Goal: Task Accomplishment & Management: Complete application form

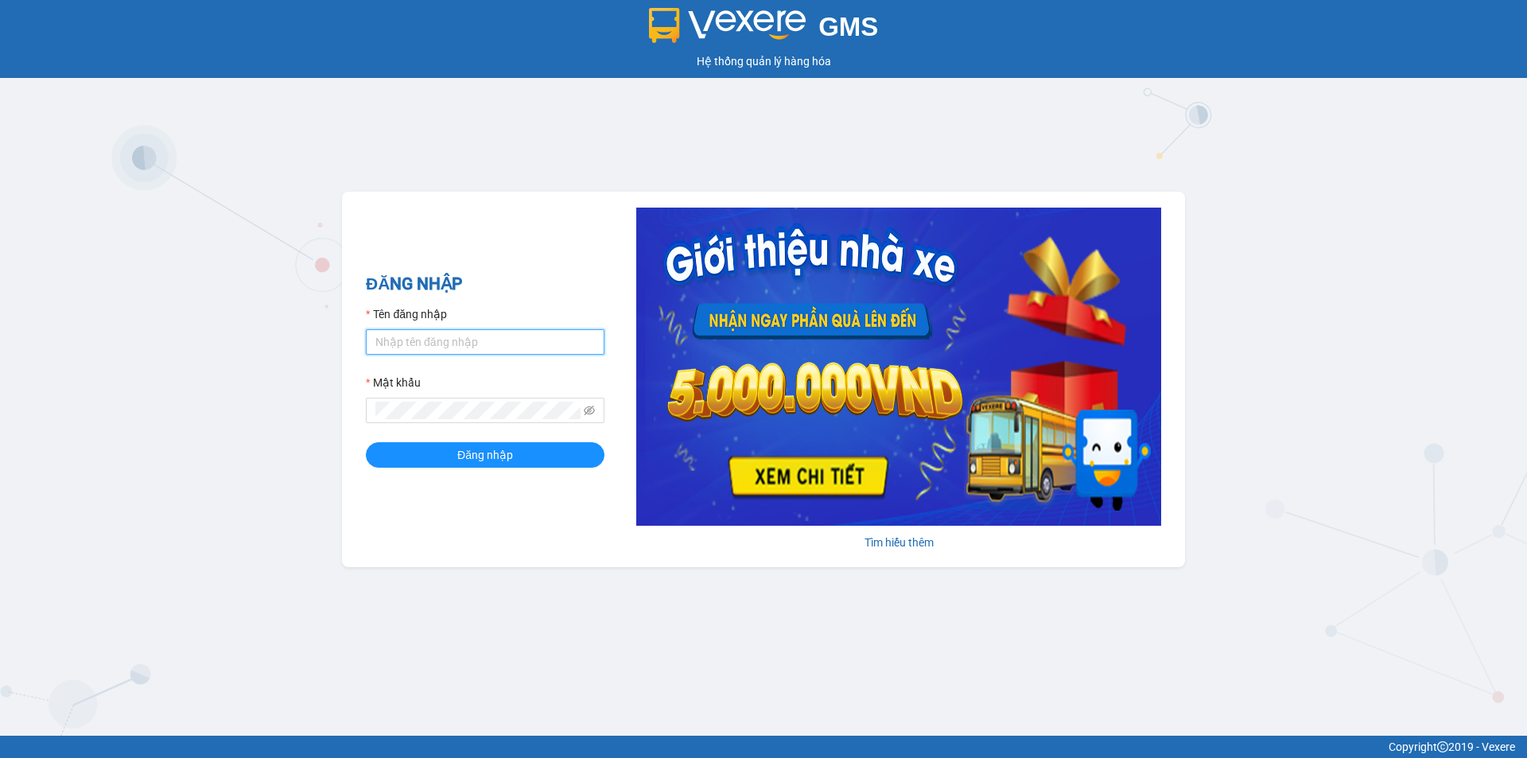
click at [480, 344] on input "Tên đăng nhập" at bounding box center [485, 341] width 239 height 25
type input "vphkthom.hkot"
drag, startPoint x: 472, startPoint y: 342, endPoint x: 356, endPoint y: 336, distance: 116.3
click at [290, 335] on div "GMS Hệ thống quản lý hàng hóa ĐĂNG NHẬP Tên đăng nhập vphkthom.hkot Mật khẩu Đă…" at bounding box center [763, 368] width 1527 height 736
click at [449, 399] on span at bounding box center [485, 410] width 239 height 25
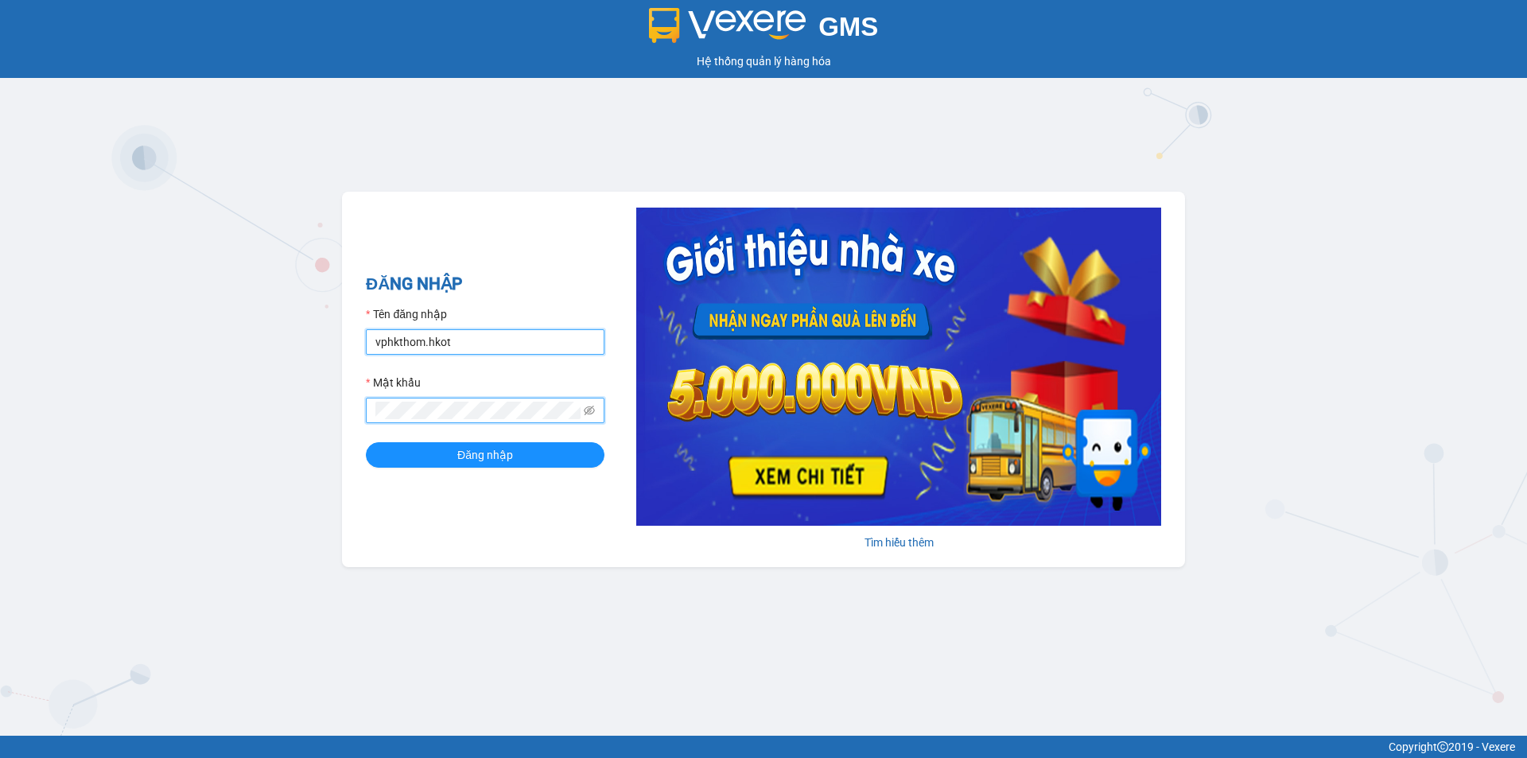
click at [467, 342] on input "vphkthom.hkot" at bounding box center [485, 341] width 239 height 25
drag, startPoint x: 449, startPoint y: 336, endPoint x: 352, endPoint y: 334, distance: 97.0
click at [353, 334] on div "ĐĂNG NHẬP Tên đăng nhập vphkthom.hkot Mật khẩu Đăng nhập Tìm hiểu thêm" at bounding box center [763, 379] width 843 height 375
click at [477, 338] on input "Tên đăng nhập" at bounding box center [485, 341] width 239 height 25
type input "vp70tiendat.hkot"
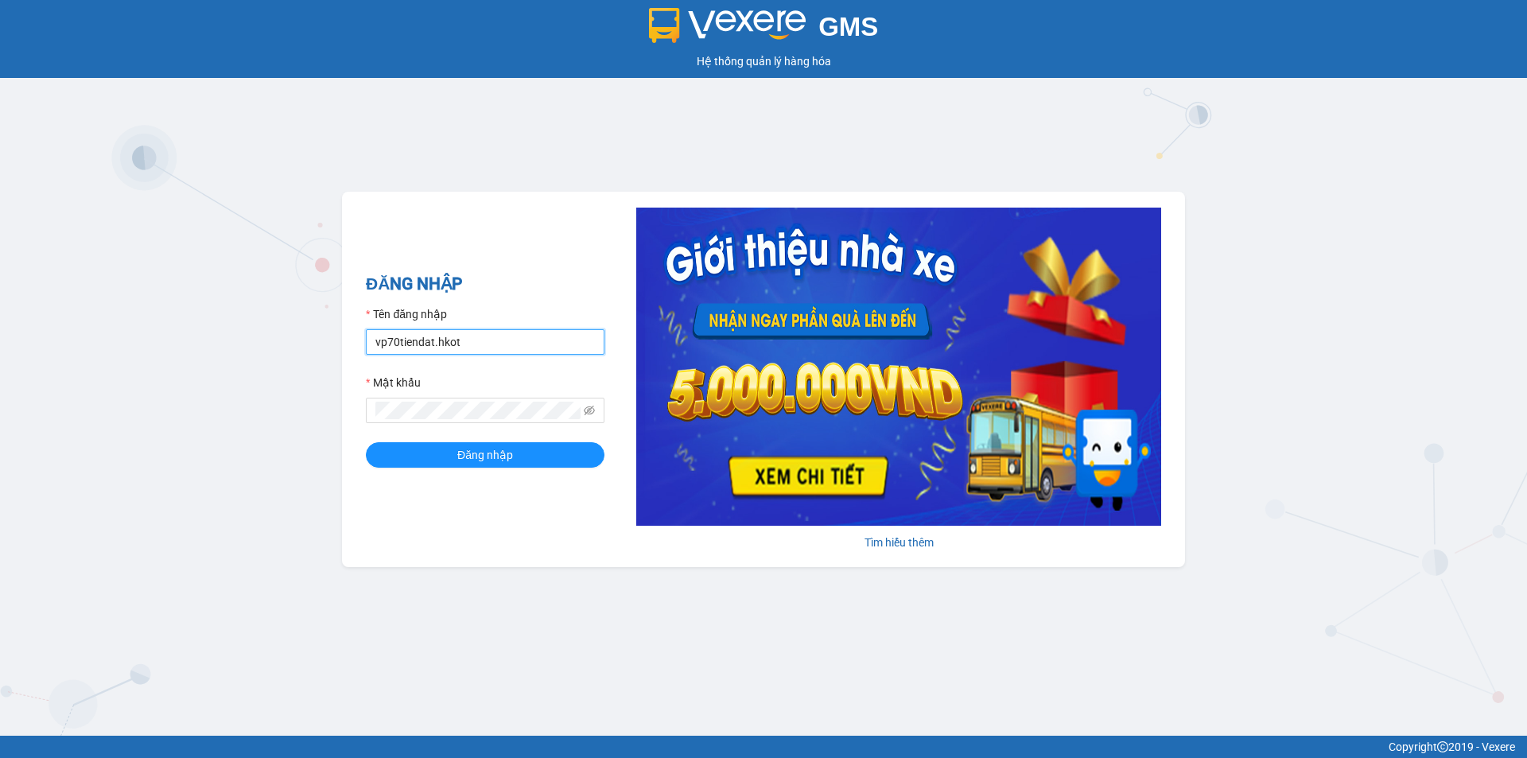
drag, startPoint x: 260, startPoint y: 319, endPoint x: 231, endPoint y: 318, distance: 28.6
click at [231, 318] on div "GMS Hệ thống quản lý hàng hóa ĐĂNG NHẬP Tên đăng nhập vp70tiendat.hkot Mật khẩu…" at bounding box center [763, 368] width 1527 height 736
click at [472, 351] on input "Tên đăng nhập" at bounding box center [485, 341] width 239 height 25
type input "letienmanh.hkot"
click at [366, 442] on button "Đăng nhập" at bounding box center [485, 454] width 239 height 25
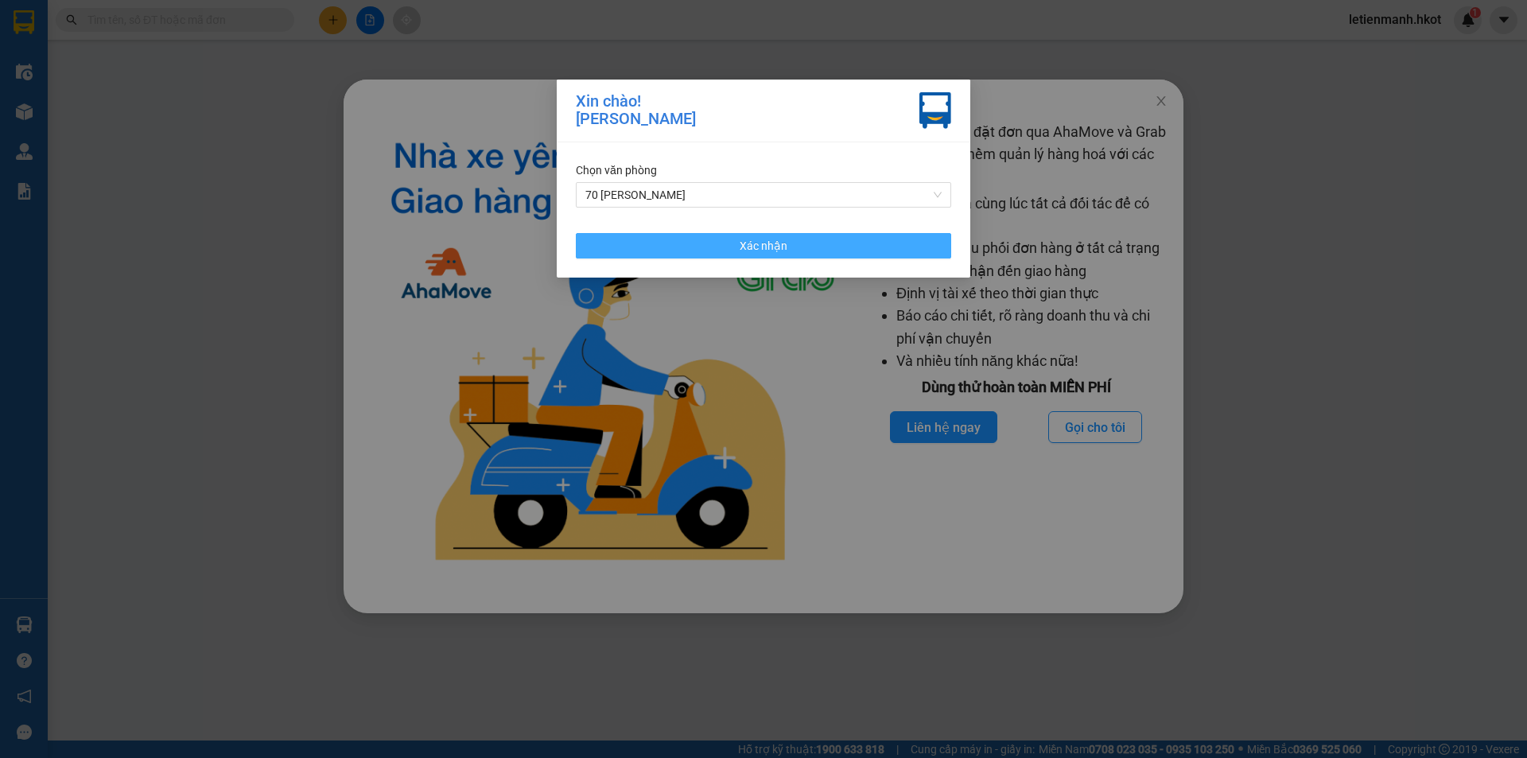
click at [719, 236] on button "Xác nhận" at bounding box center [763, 245] width 375 height 25
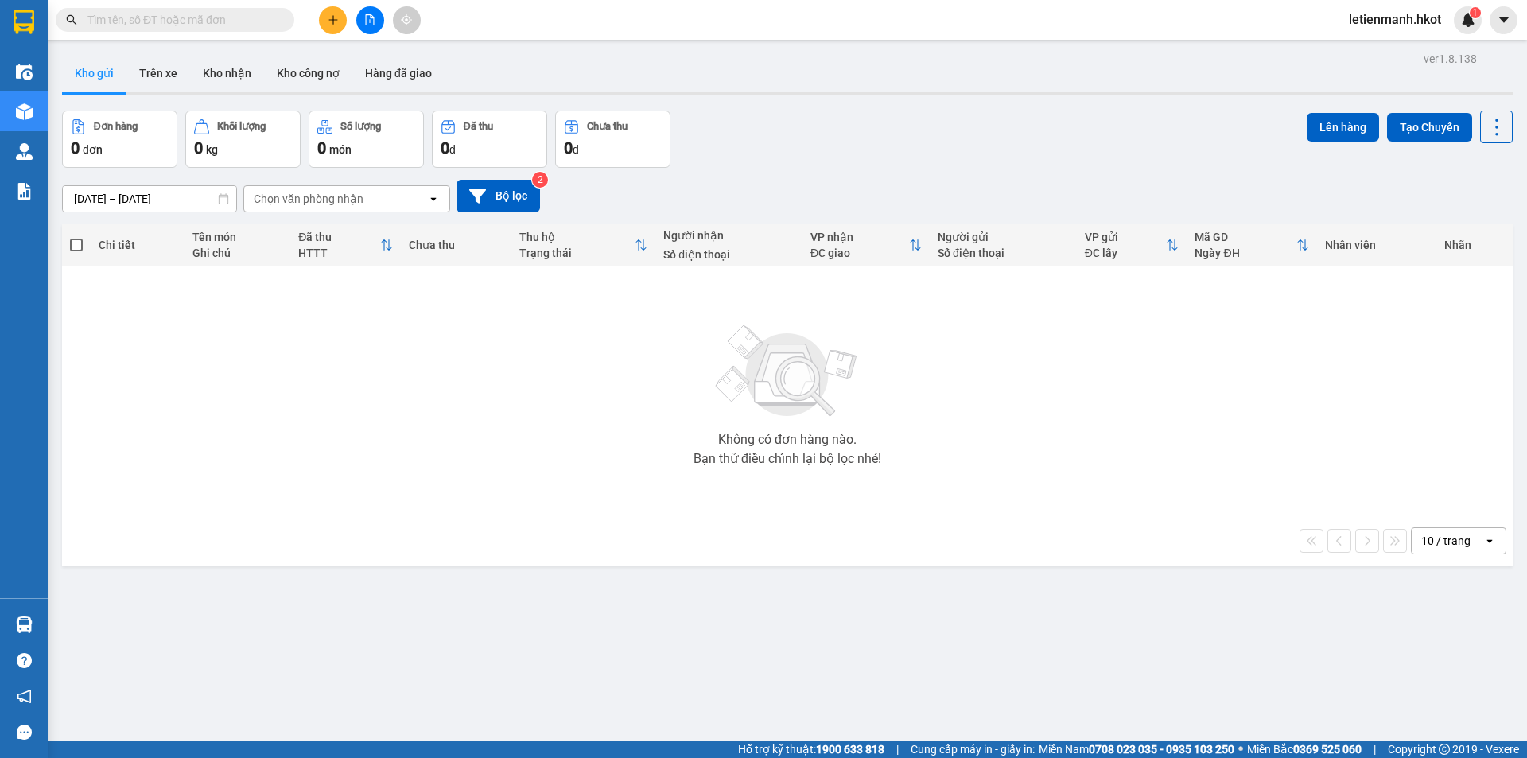
click at [330, 14] on icon "plus" at bounding box center [333, 19] width 11 height 11
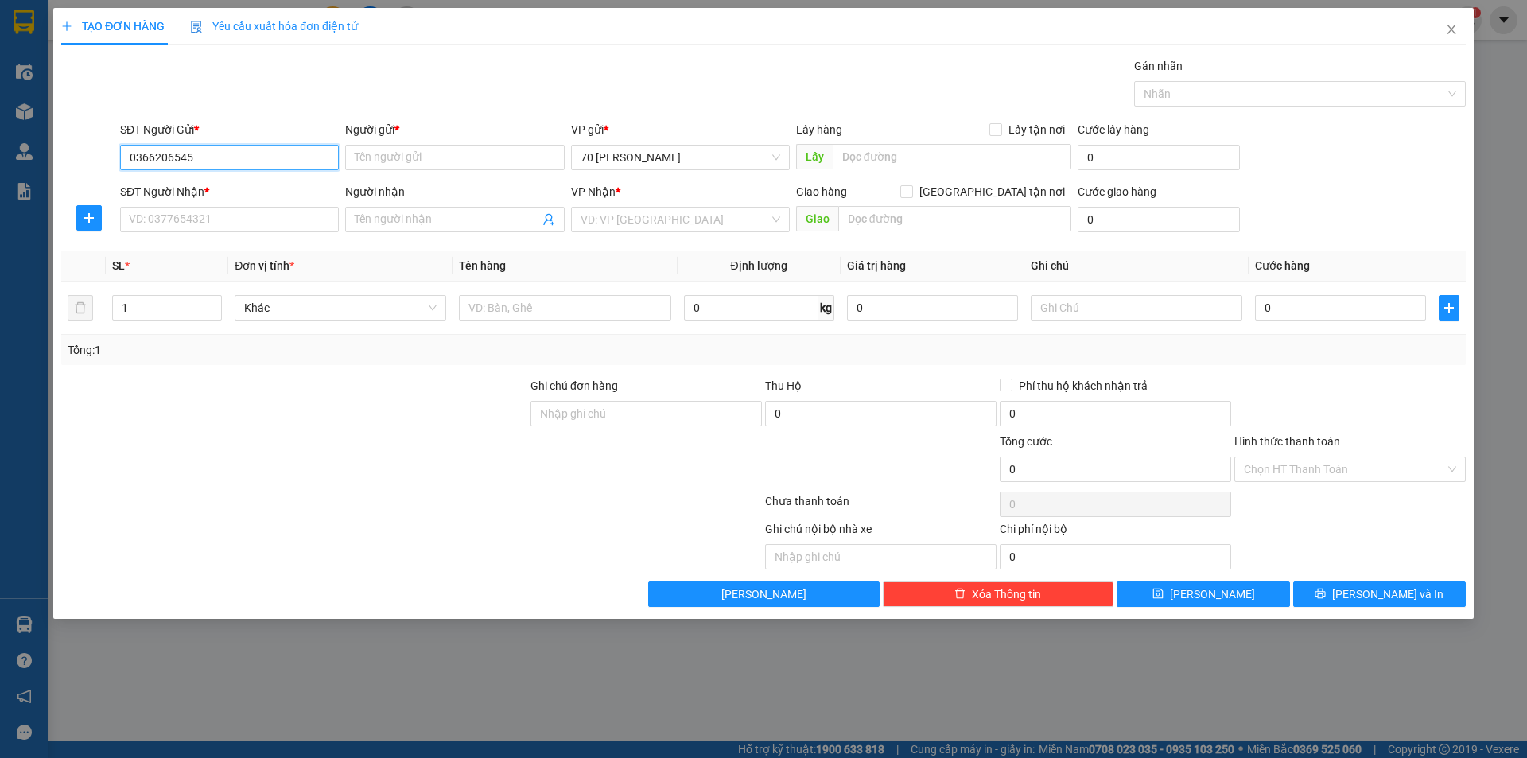
type input "0366206545"
click at [239, 119] on div "Transit Pickup Surcharge Ids Transit Deliver Surcharge Ids Transit Deliver Surc…" at bounding box center [763, 332] width 1405 height 550
click at [374, 156] on input "Người gửi *" at bounding box center [454, 157] width 219 height 25
type input "N"
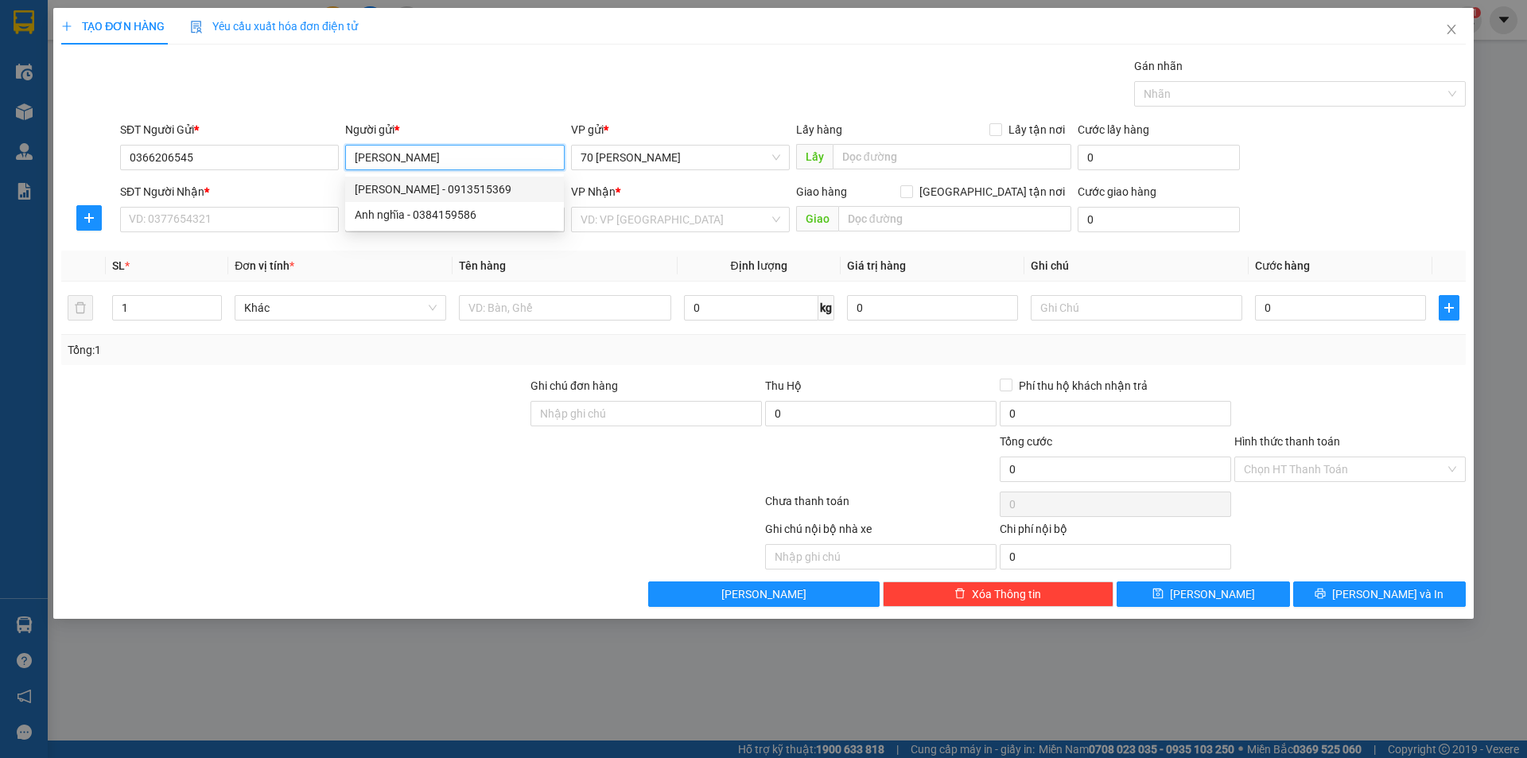
click at [429, 154] on input "[PERSON_NAME]" at bounding box center [454, 157] width 219 height 25
drag, startPoint x: 449, startPoint y: 160, endPoint x: 670, endPoint y: 181, distance: 222.9
click at [453, 162] on input "[PERSON_NAME]" at bounding box center [454, 157] width 219 height 25
type input "[PERSON_NAME]"
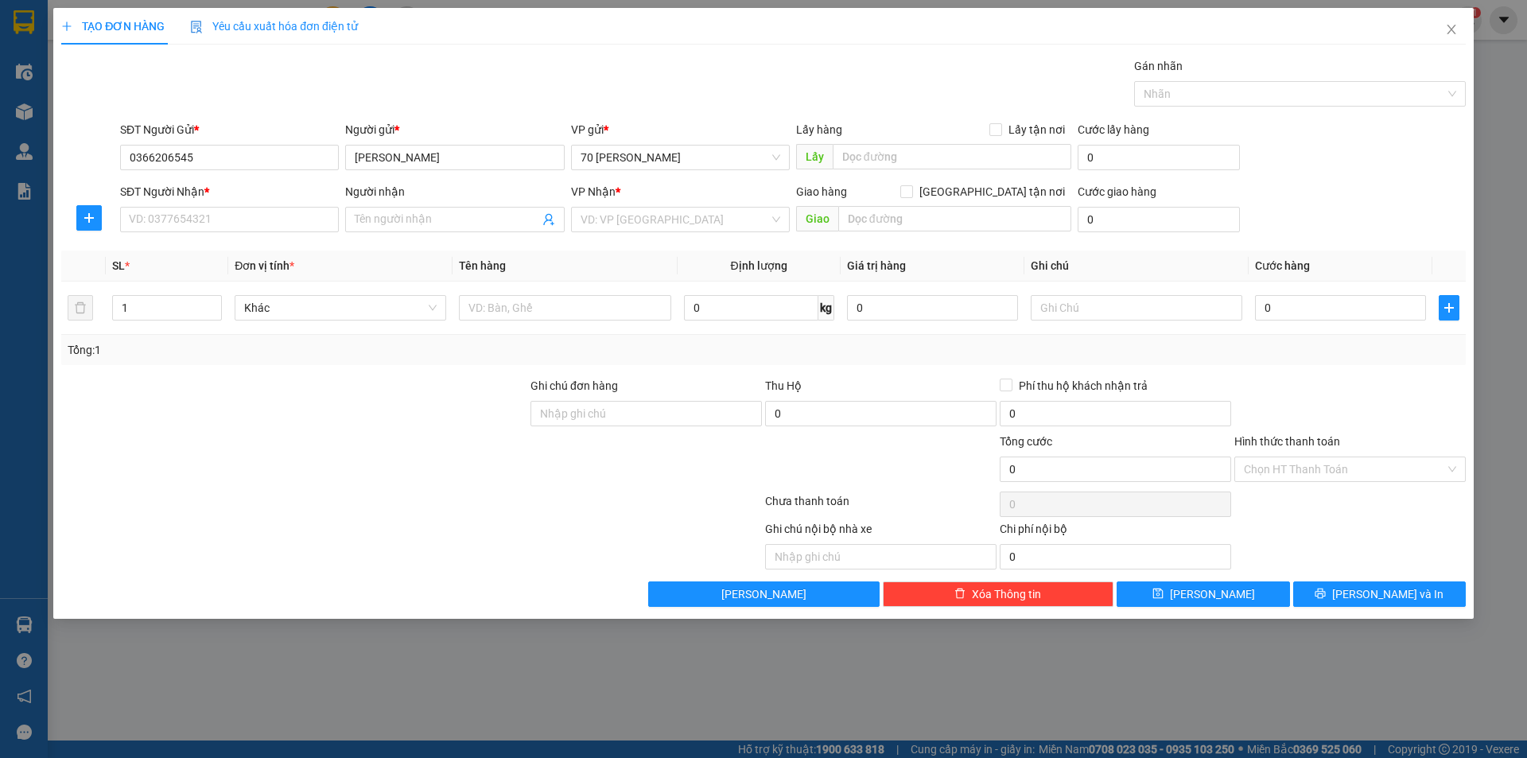
click at [675, 106] on div "Gán nhãn Nhãn" at bounding box center [793, 85] width 1352 height 56
click at [888, 157] on input "text" at bounding box center [952, 156] width 239 height 25
drag, startPoint x: 835, startPoint y: 60, endPoint x: 897, endPoint y: 95, distance: 71.2
click at [838, 60] on div "Gán nhãn Nhãn" at bounding box center [793, 85] width 1352 height 56
click at [905, 162] on input "Hội An" at bounding box center [952, 156] width 239 height 25
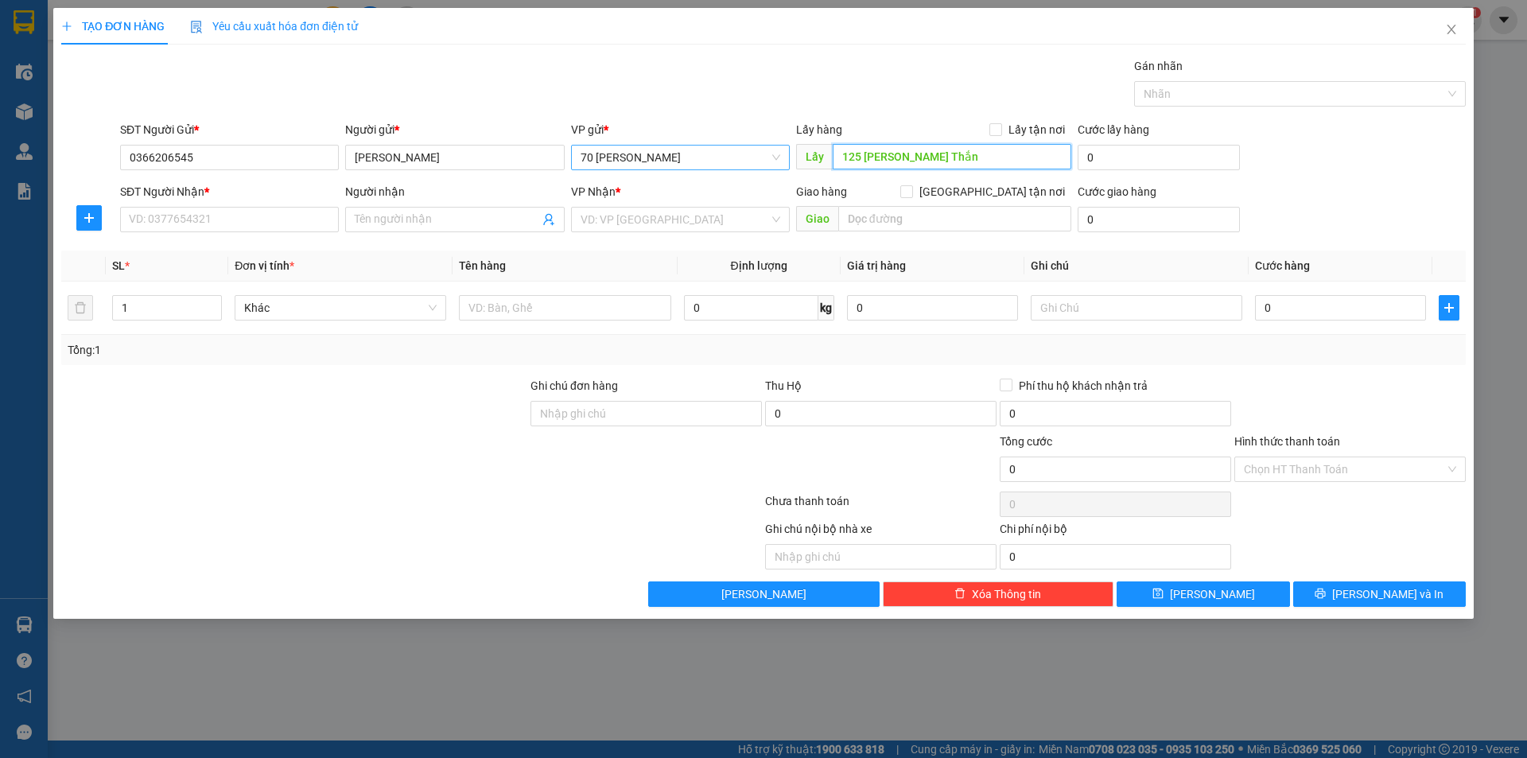
type input "125 [PERSON_NAME]"
drag, startPoint x: 956, startPoint y: 160, endPoint x: 775, endPoint y: 177, distance: 181.4
click at [775, 177] on form "SĐT Người Gửi * 0366206545 Người gửi * [PERSON_NAME] VP gửi * 70 [PERSON_NAME] …" at bounding box center [763, 180] width 1405 height 118
click at [647, 231] on div "VD: VP [GEOGRAPHIC_DATA]" at bounding box center [680, 219] width 219 height 25
click at [200, 223] on input "SĐT Người Nhận *" at bounding box center [229, 219] width 219 height 25
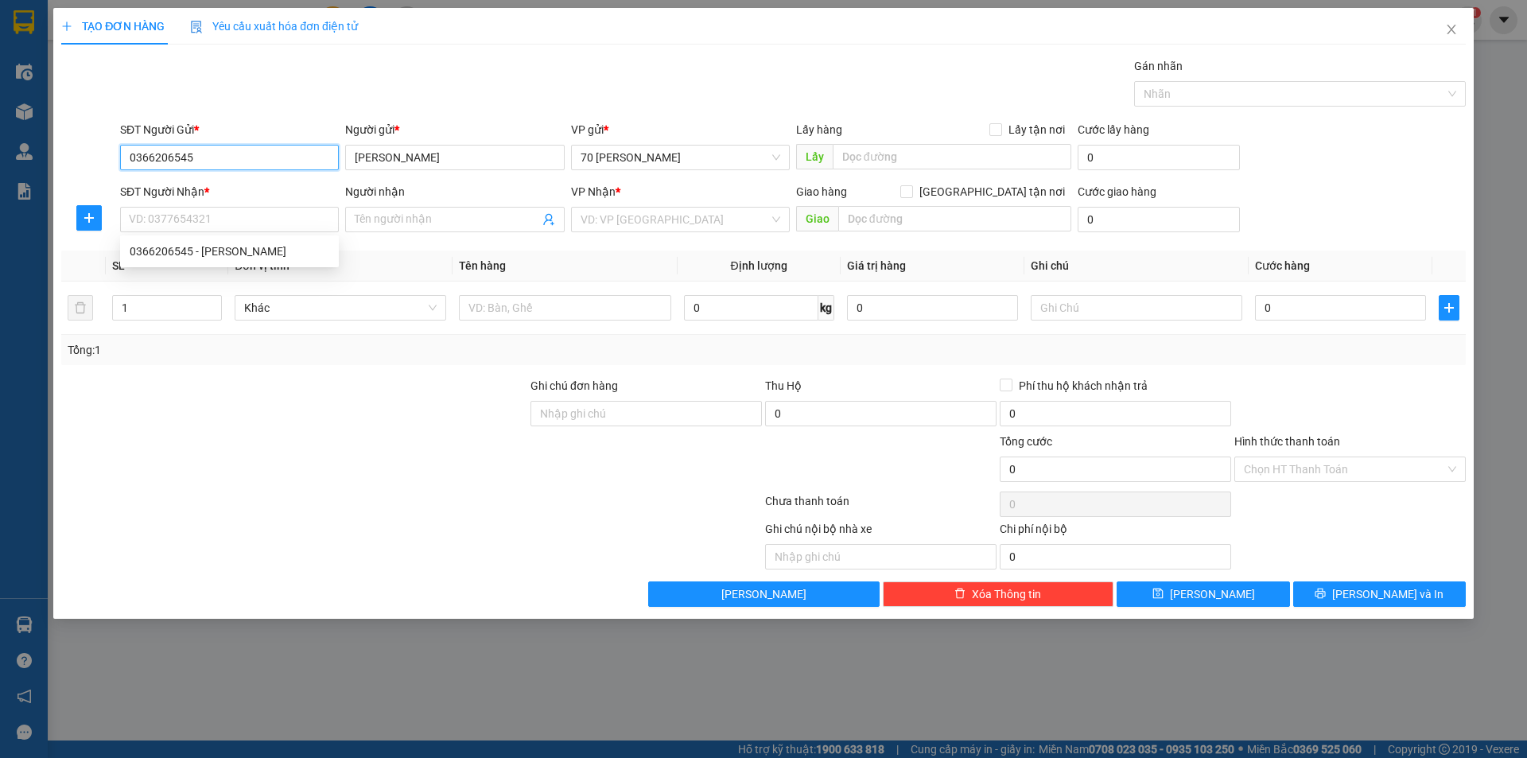
drag, startPoint x: 217, startPoint y: 158, endPoint x: 85, endPoint y: 150, distance: 132.3
click at [85, 150] on div "SĐT Người Gửi * 0366206545 0366206545 Người gửi * [PERSON_NAME] VP gửi * 70 [PE…" at bounding box center [764, 149] width 1408 height 56
click at [199, 234] on div "SĐT Người Nhận * VD: 0377654321" at bounding box center [229, 211] width 219 height 56
click at [196, 218] on input "SĐT Người Nhận *" at bounding box center [229, 219] width 219 height 25
click at [220, 252] on div "0366206545 - [PERSON_NAME]" at bounding box center [230, 251] width 200 height 17
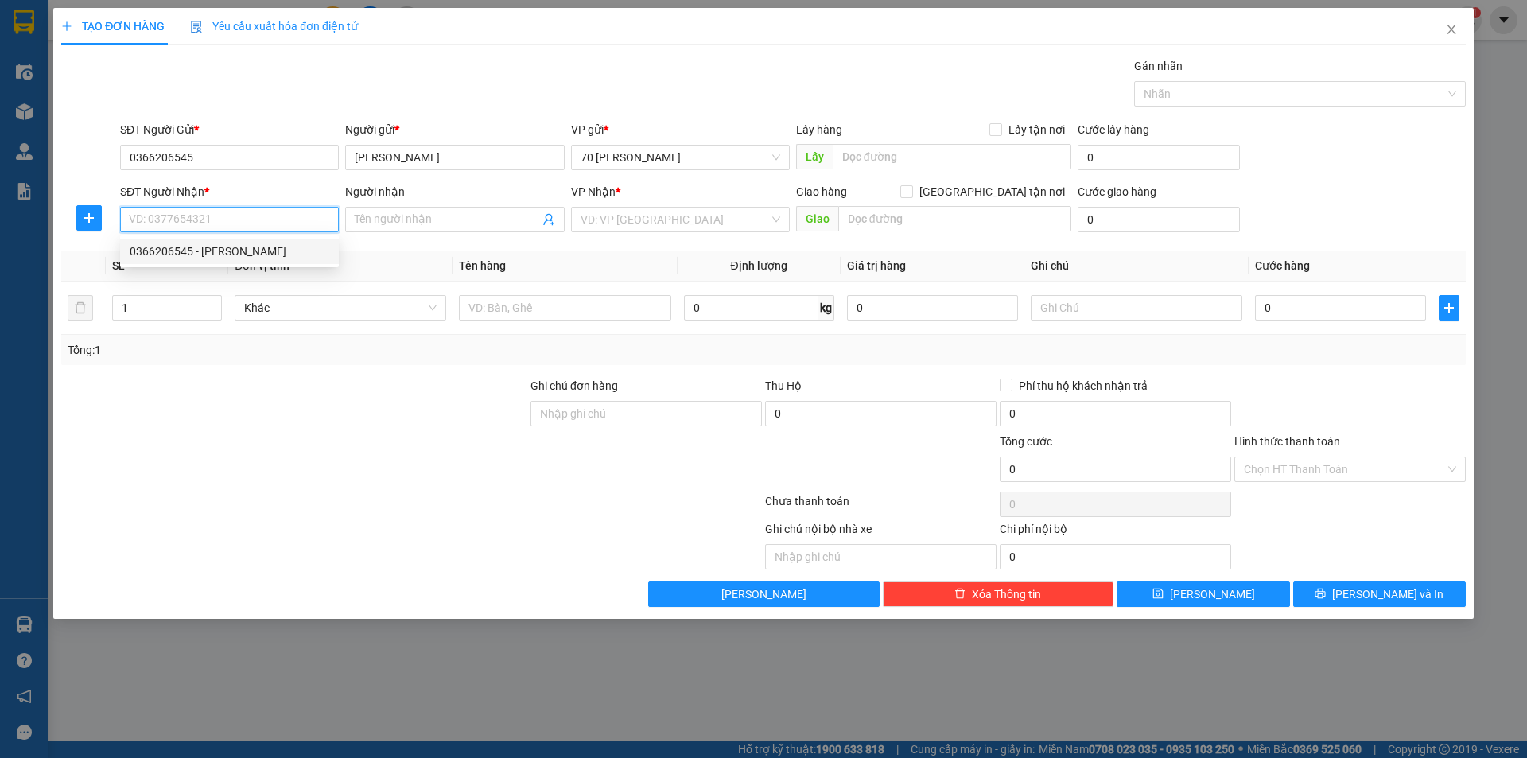
type input "0366206545"
type input "[PERSON_NAME]"
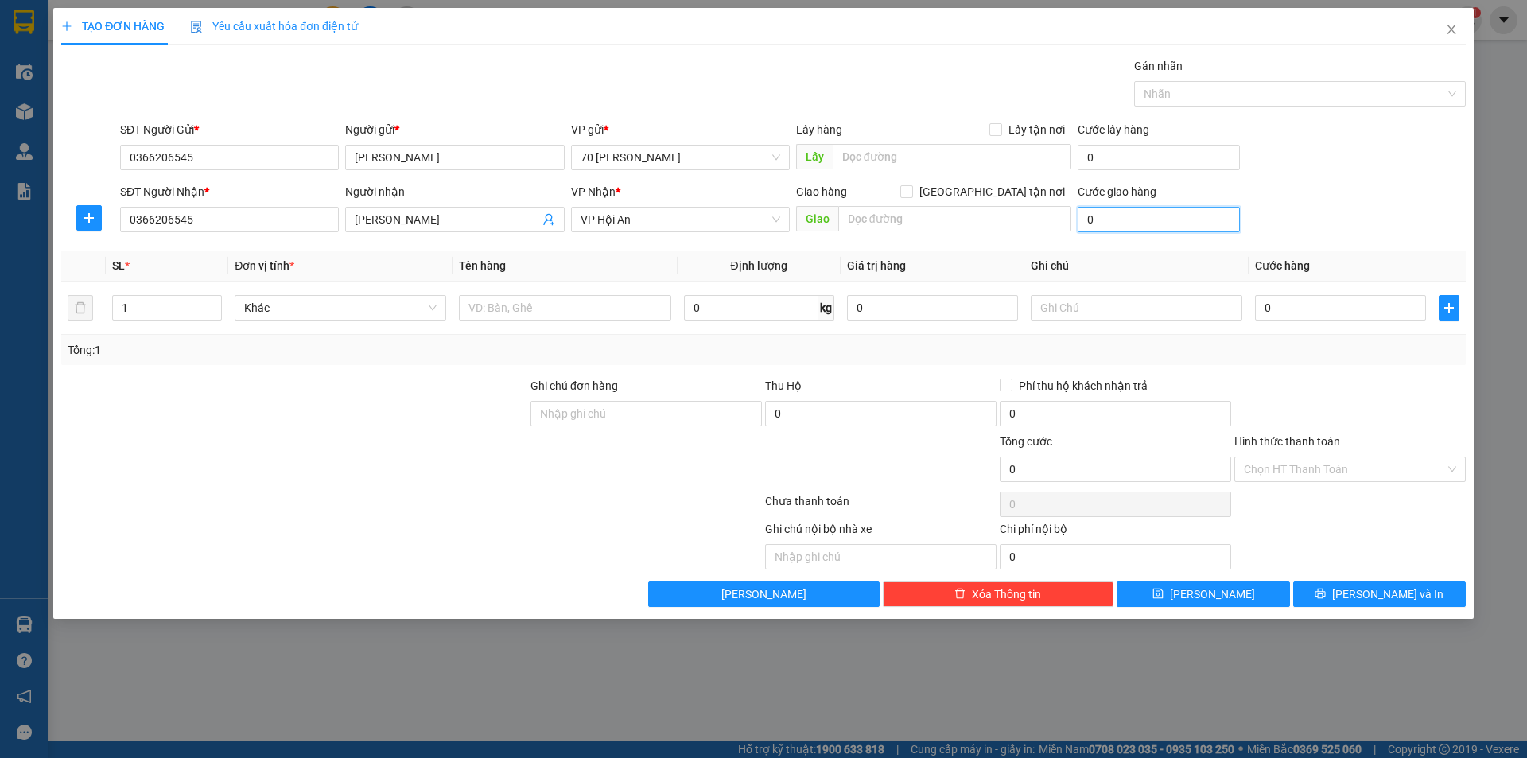
click at [1124, 214] on input "0" at bounding box center [1159, 219] width 162 height 25
type input "2"
type input "26"
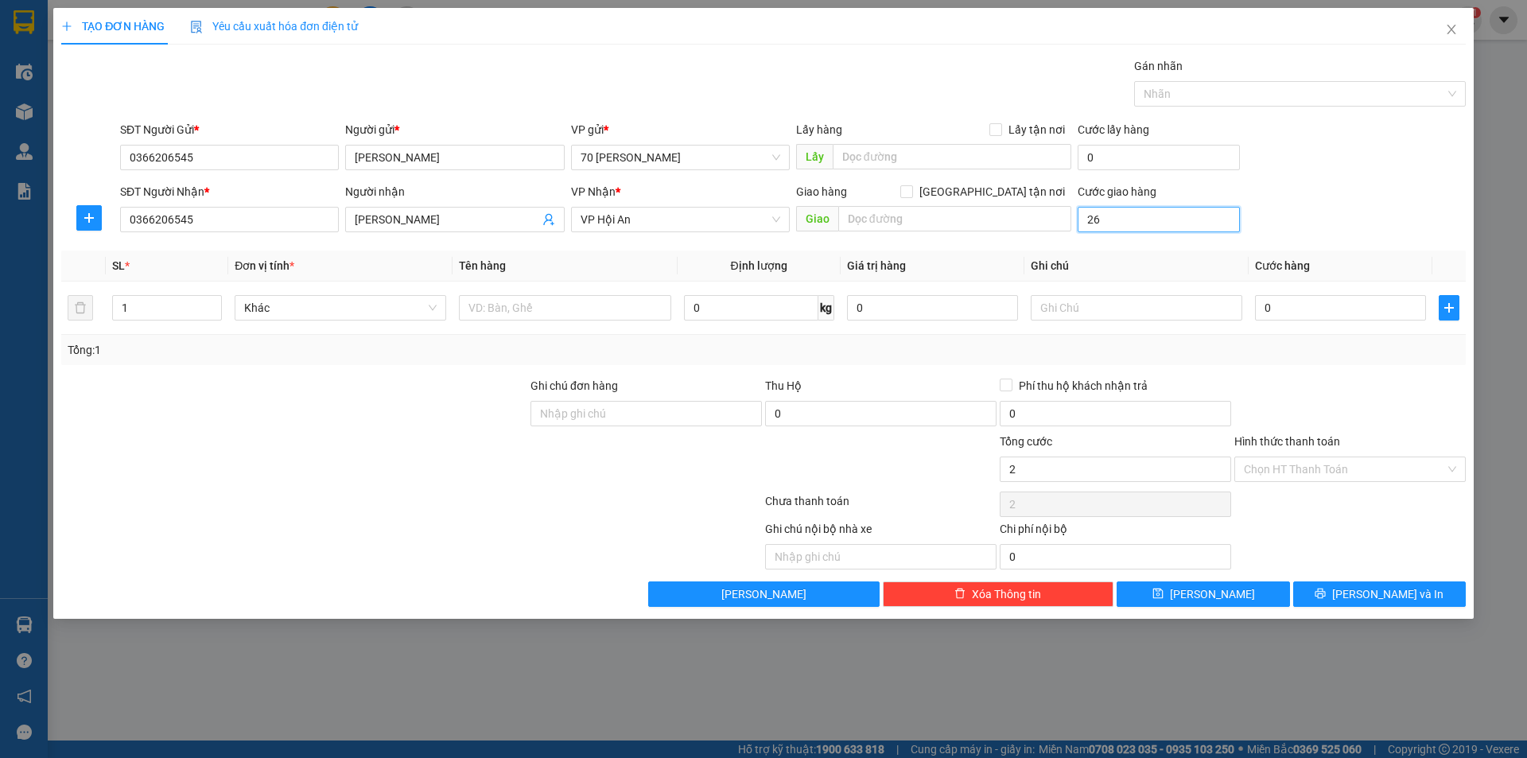
type input "26"
type input "260"
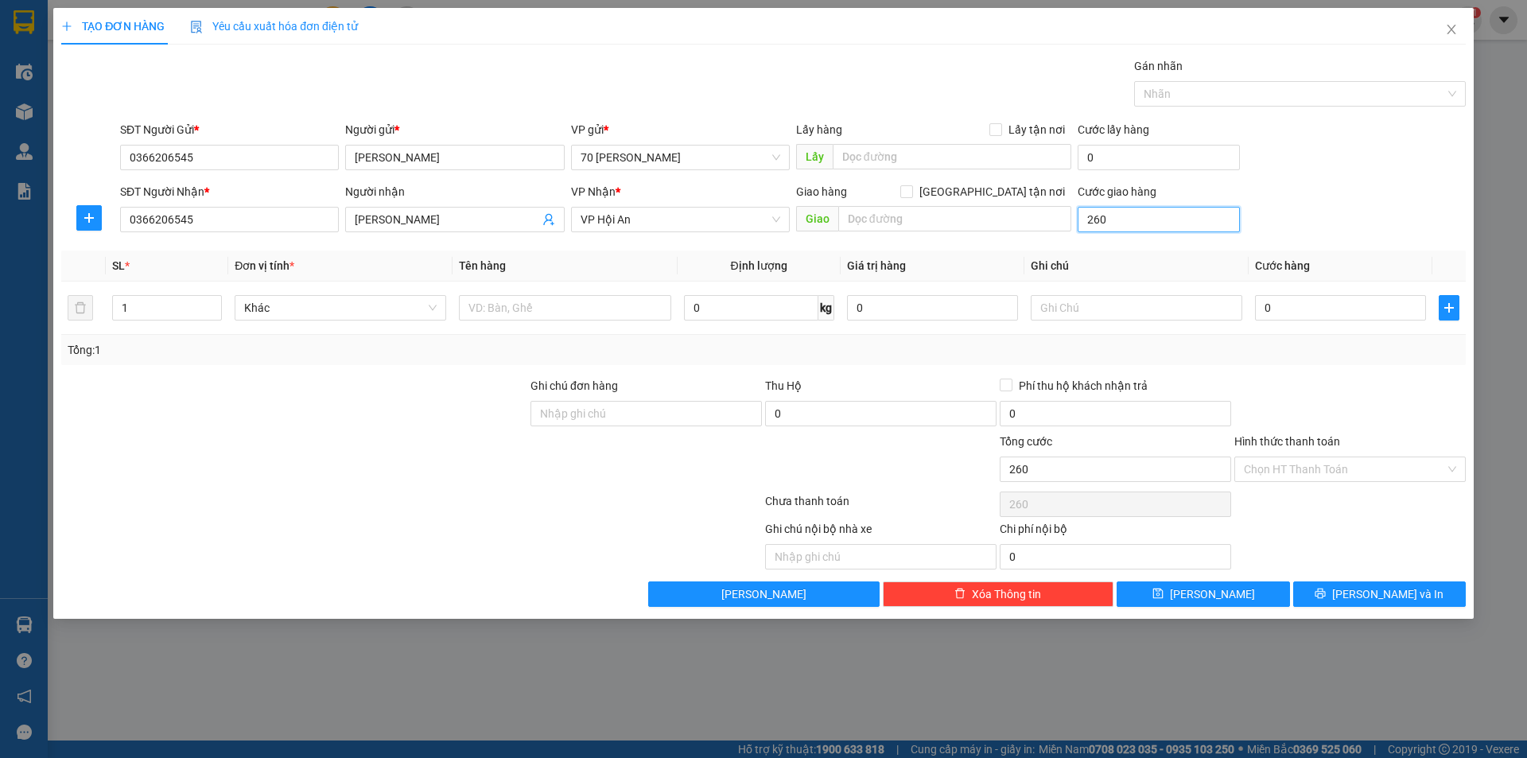
type input "2.600"
type input "26.000"
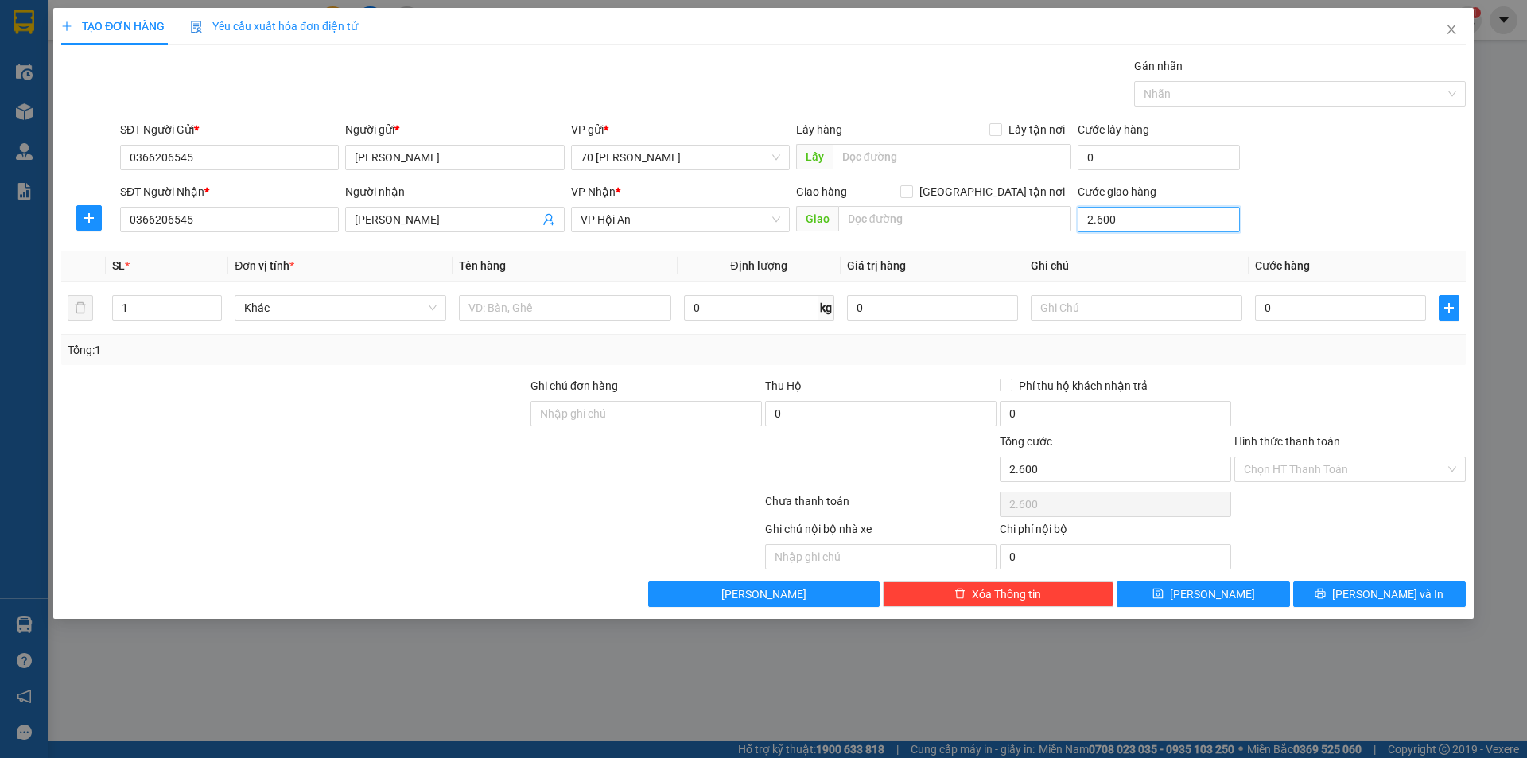
type input "26.000"
type input "260.000"
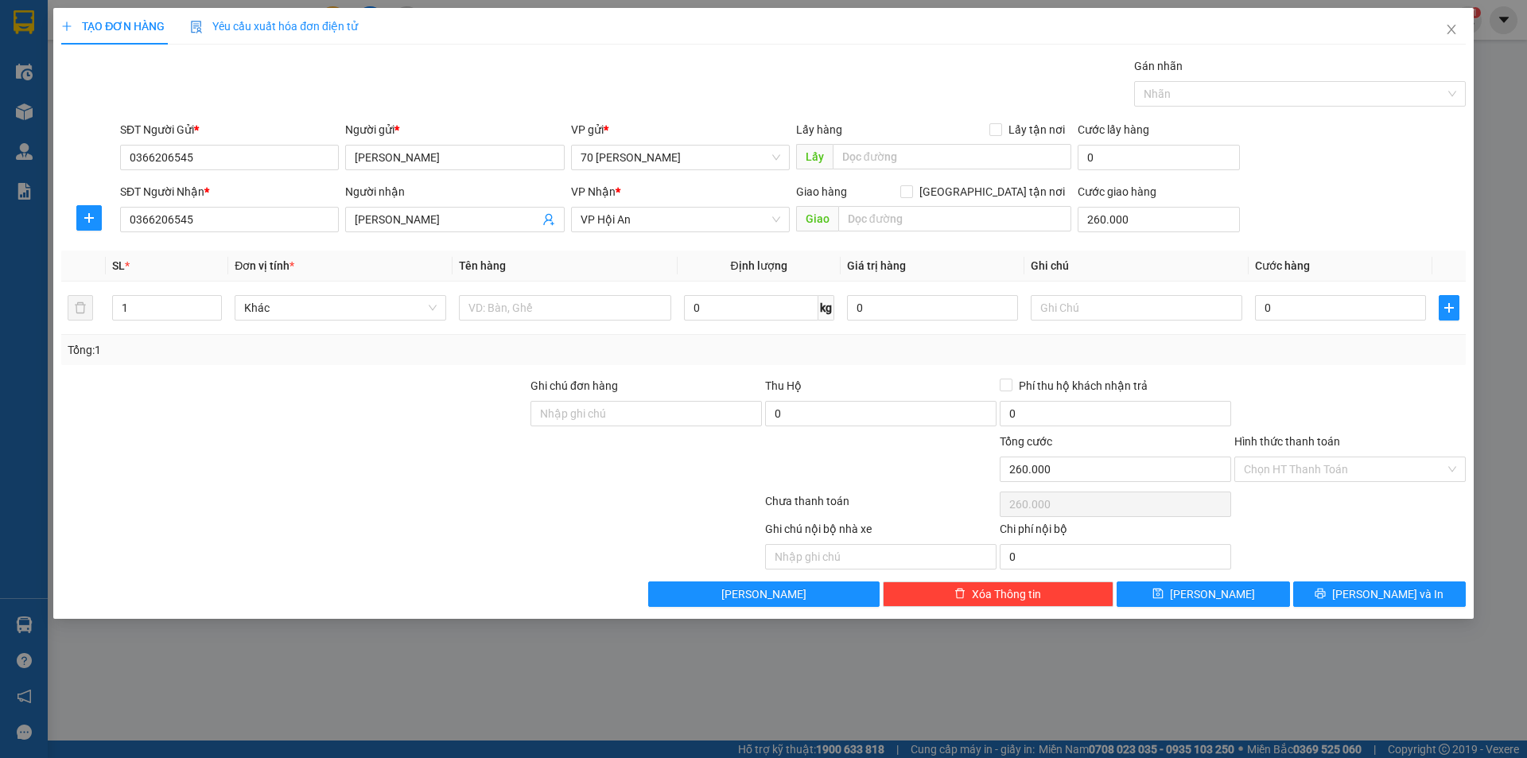
click at [1316, 202] on div "SĐT Người Nhận * 0366206545 Người nhận [PERSON_NAME] VP Nhận * VP Hội An Giao h…" at bounding box center [793, 211] width 1352 height 56
click at [756, 307] on input "0" at bounding box center [751, 307] width 134 height 25
type input "0"
click at [146, 305] on input "1" at bounding box center [167, 308] width 108 height 24
drag, startPoint x: 192, startPoint y: 303, endPoint x: 216, endPoint y: 306, distance: 24.9
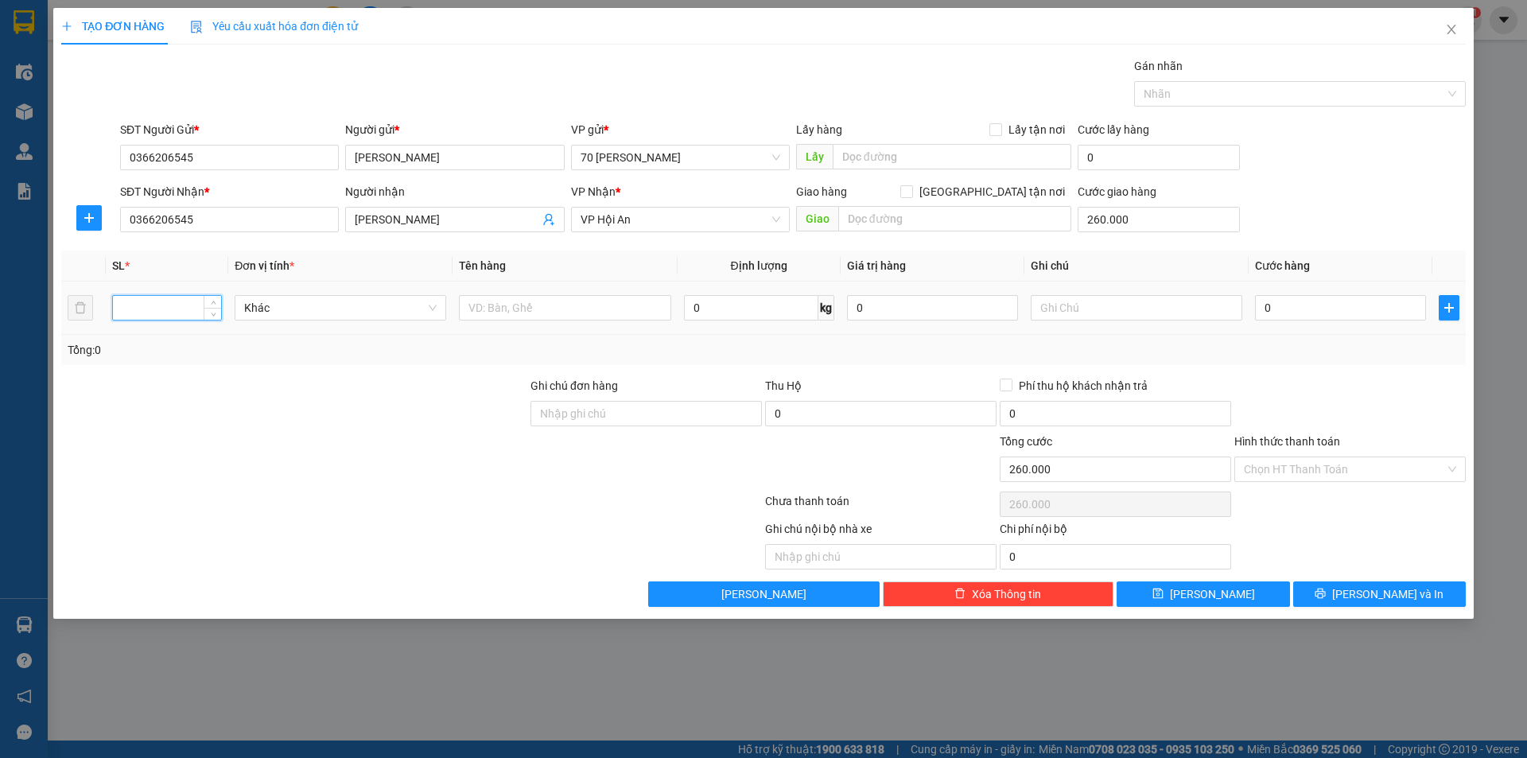
click at [193, 302] on input "number" at bounding box center [167, 308] width 108 height 24
click at [217, 305] on span "up" at bounding box center [213, 304] width 10 height 10
type input "1"
type input "2"
type input "1"
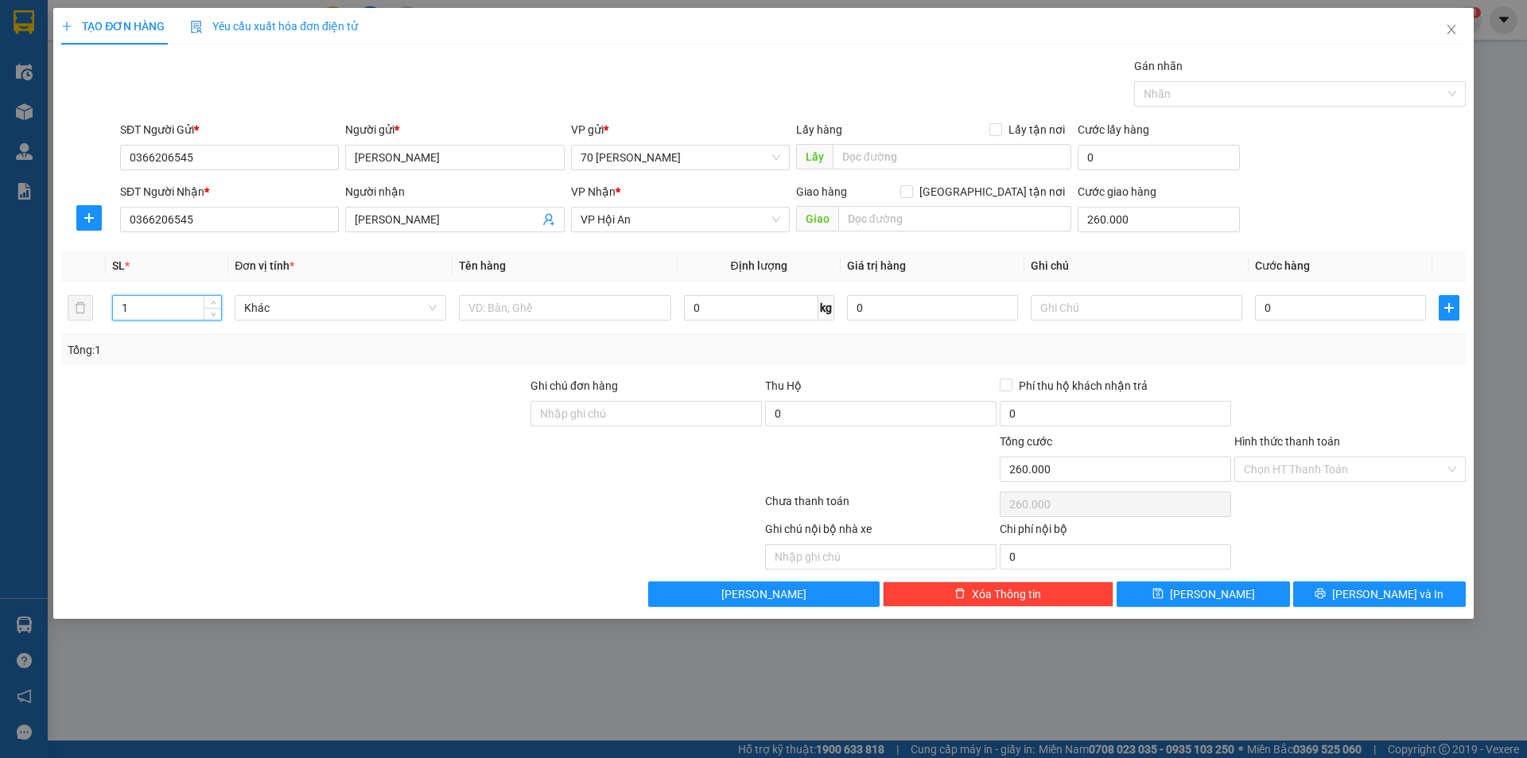
click at [270, 453] on div at bounding box center [294, 461] width 469 height 56
click at [713, 298] on input "0" at bounding box center [751, 307] width 134 height 25
type input "0"
drag, startPoint x: 1278, startPoint y: 309, endPoint x: 1287, endPoint y: 306, distance: 9.1
click at [1281, 309] on input "0" at bounding box center [1340, 307] width 171 height 25
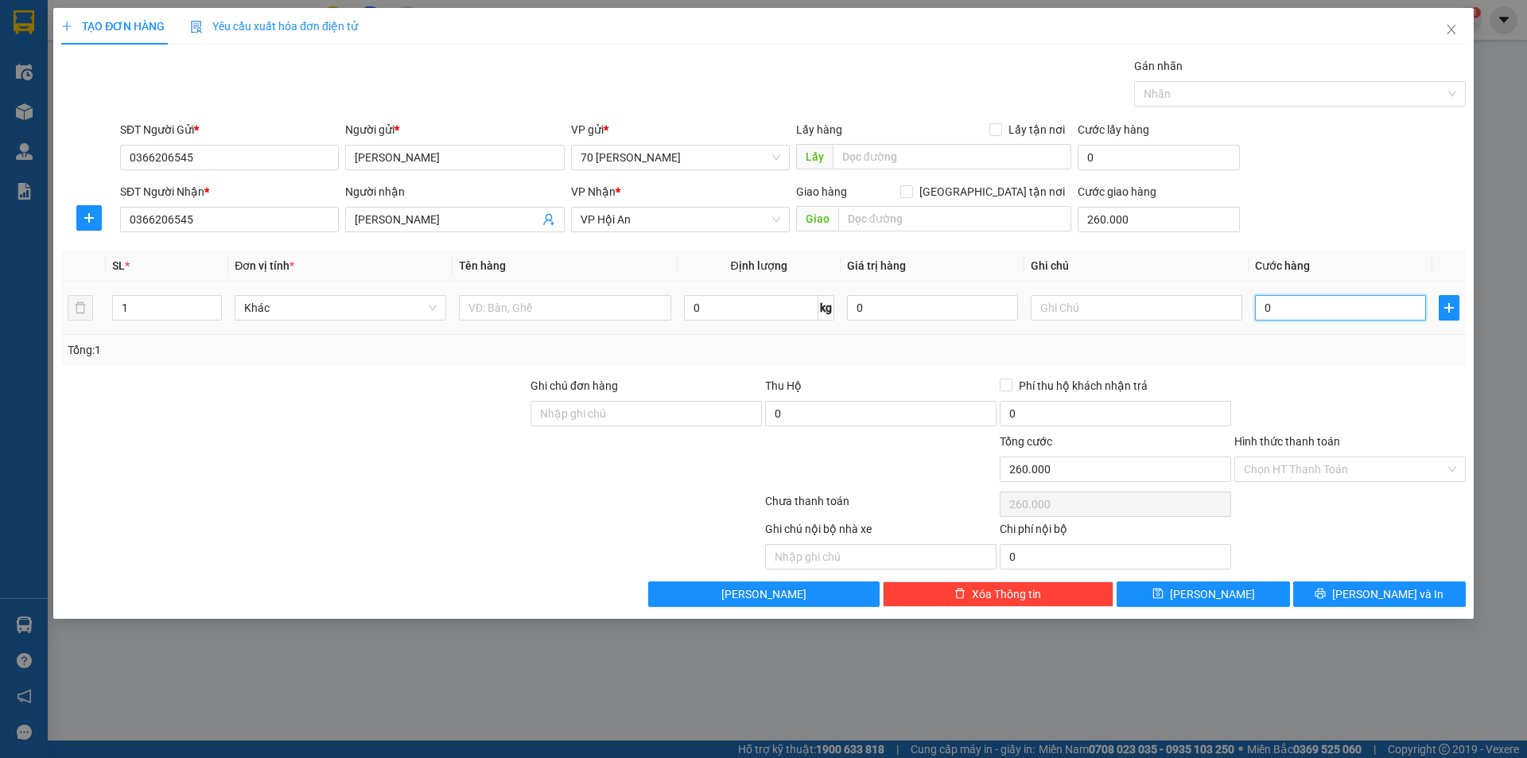
type input "0"
click at [1197, 597] on button "[PERSON_NAME]" at bounding box center [1203, 593] width 173 height 25
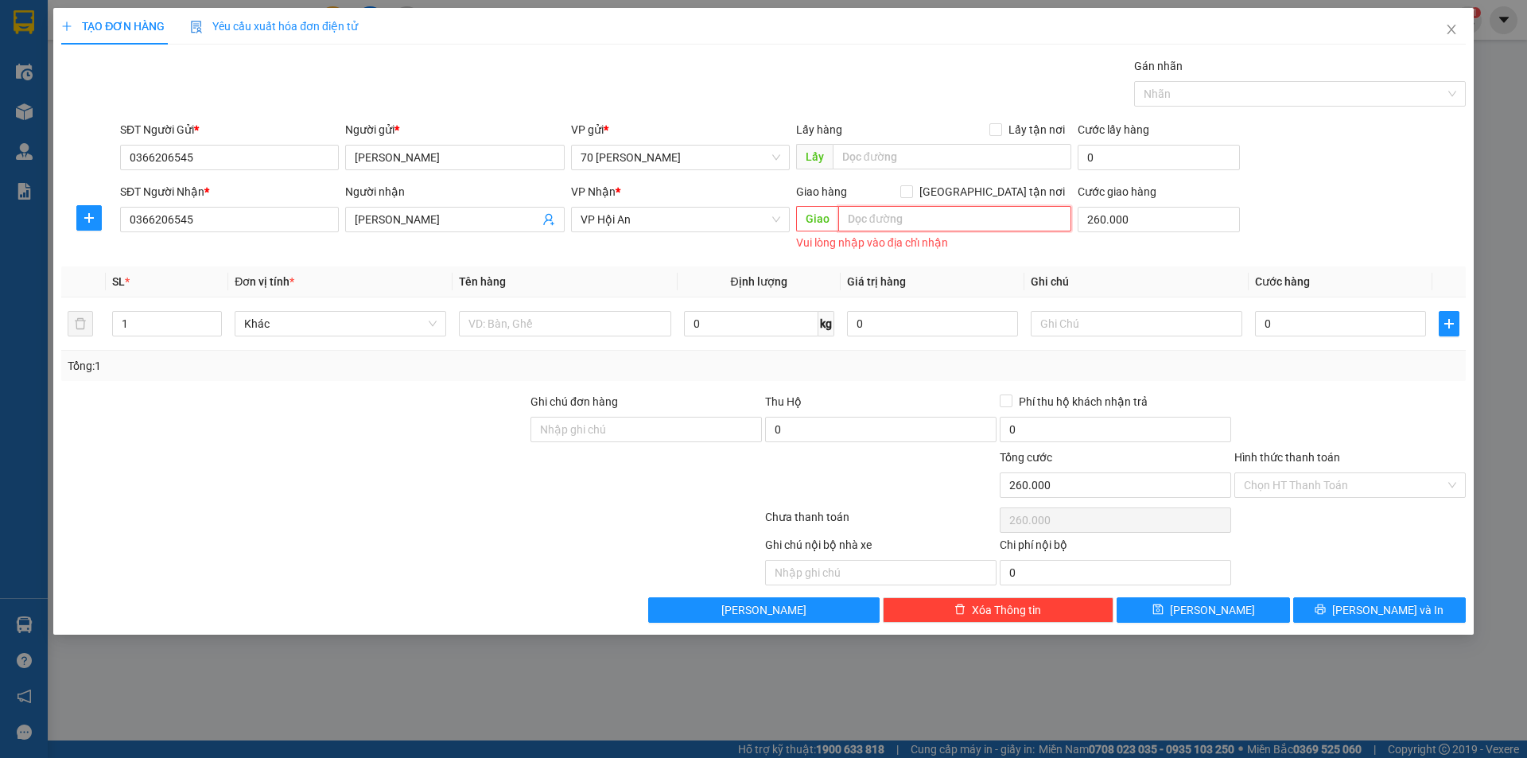
click at [887, 216] on input "text" at bounding box center [954, 218] width 233 height 25
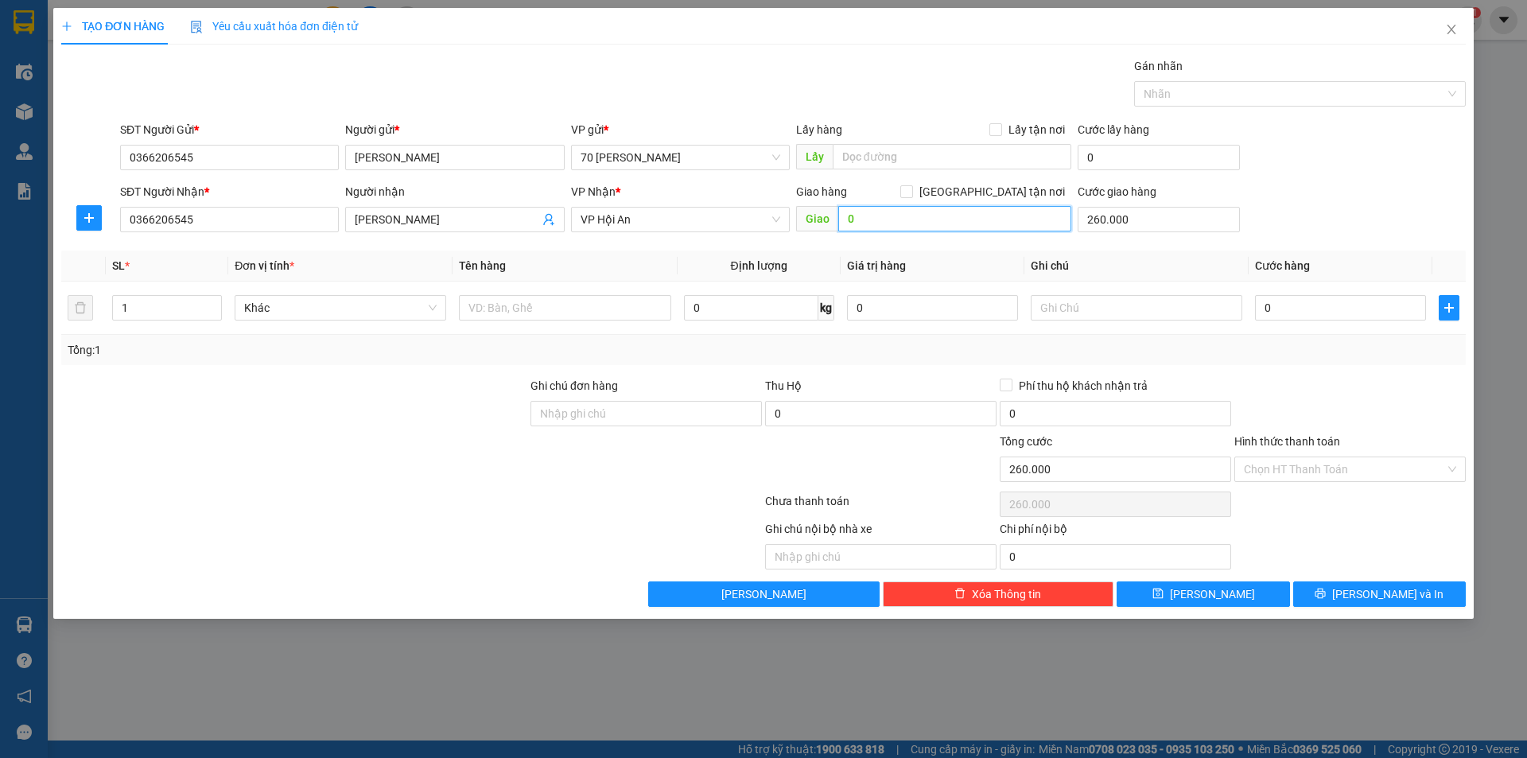
type input "0"
click at [506, 464] on div at bounding box center [294, 461] width 469 height 56
click at [900, 225] on input "0" at bounding box center [954, 218] width 233 height 25
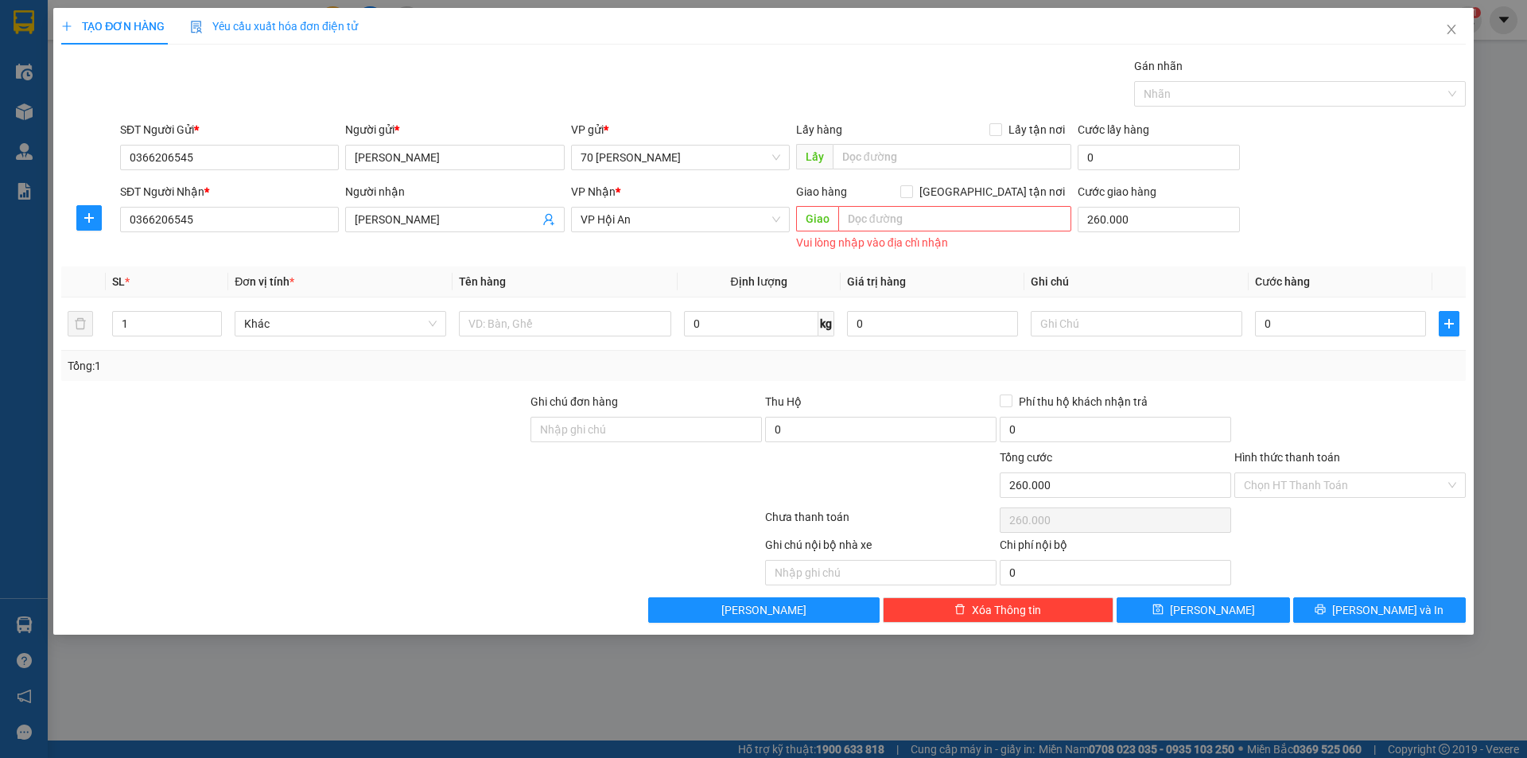
click at [1322, 199] on div "SĐT Người Nhận * 0366206545 Người nhận [PERSON_NAME] VP Nhận * VP Hội An Giao h…" at bounding box center [793, 219] width 1352 height 72
click at [934, 217] on input "text" at bounding box center [954, 218] width 233 height 25
click at [876, 223] on input "text" at bounding box center [954, 218] width 233 height 25
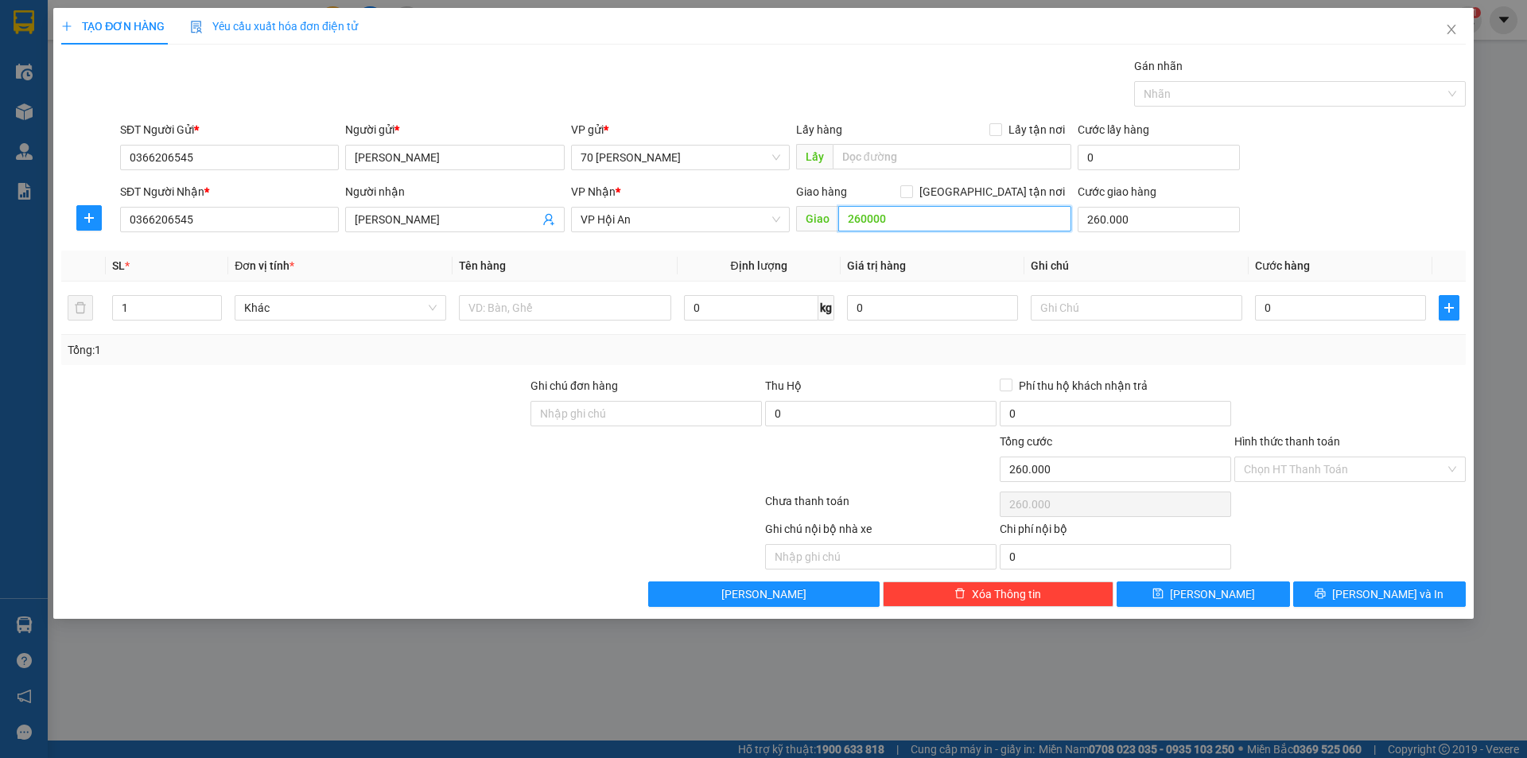
type input "260000"
click at [1372, 184] on div "SĐT Người Nhận * 0366206545 Người nhận [PERSON_NAME] VP Nhận * VP Hội An Giao h…" at bounding box center [793, 211] width 1352 height 56
click at [896, 220] on input "260000" at bounding box center [954, 218] width 233 height 25
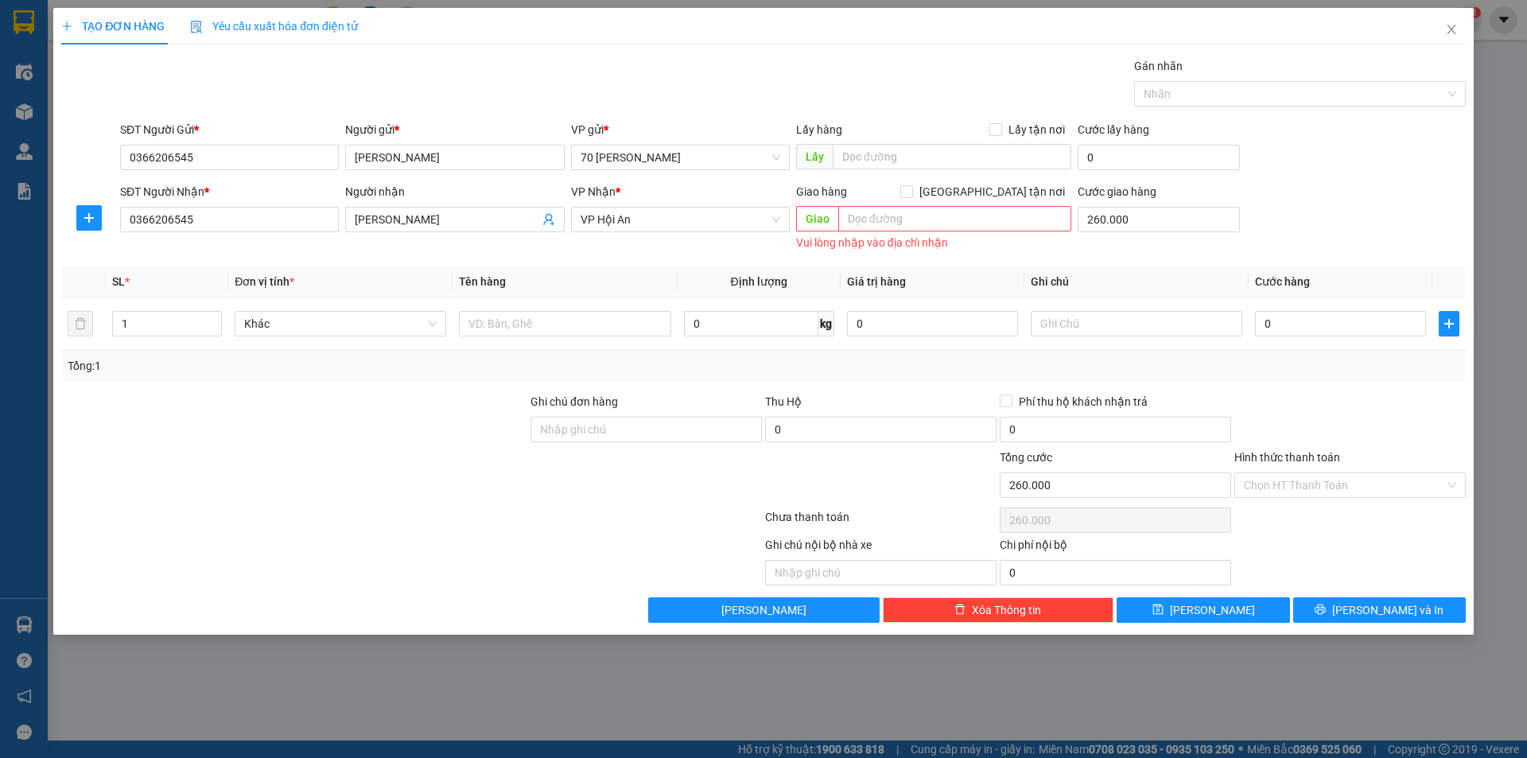
click at [827, 221] on span "Giao" at bounding box center [817, 218] width 42 height 25
drag, startPoint x: 639, startPoint y: 219, endPoint x: 554, endPoint y: 231, distance: 85.9
click at [554, 231] on div "SĐT Người Nhận * 0366206545 Người nhận [PERSON_NAME] VP Nhận * VP Hội An Giao h…" at bounding box center [793, 219] width 1352 height 72
drag, startPoint x: 869, startPoint y: 216, endPoint x: 904, endPoint y: 216, distance: 35.0
click at [869, 216] on input "text" at bounding box center [954, 218] width 233 height 25
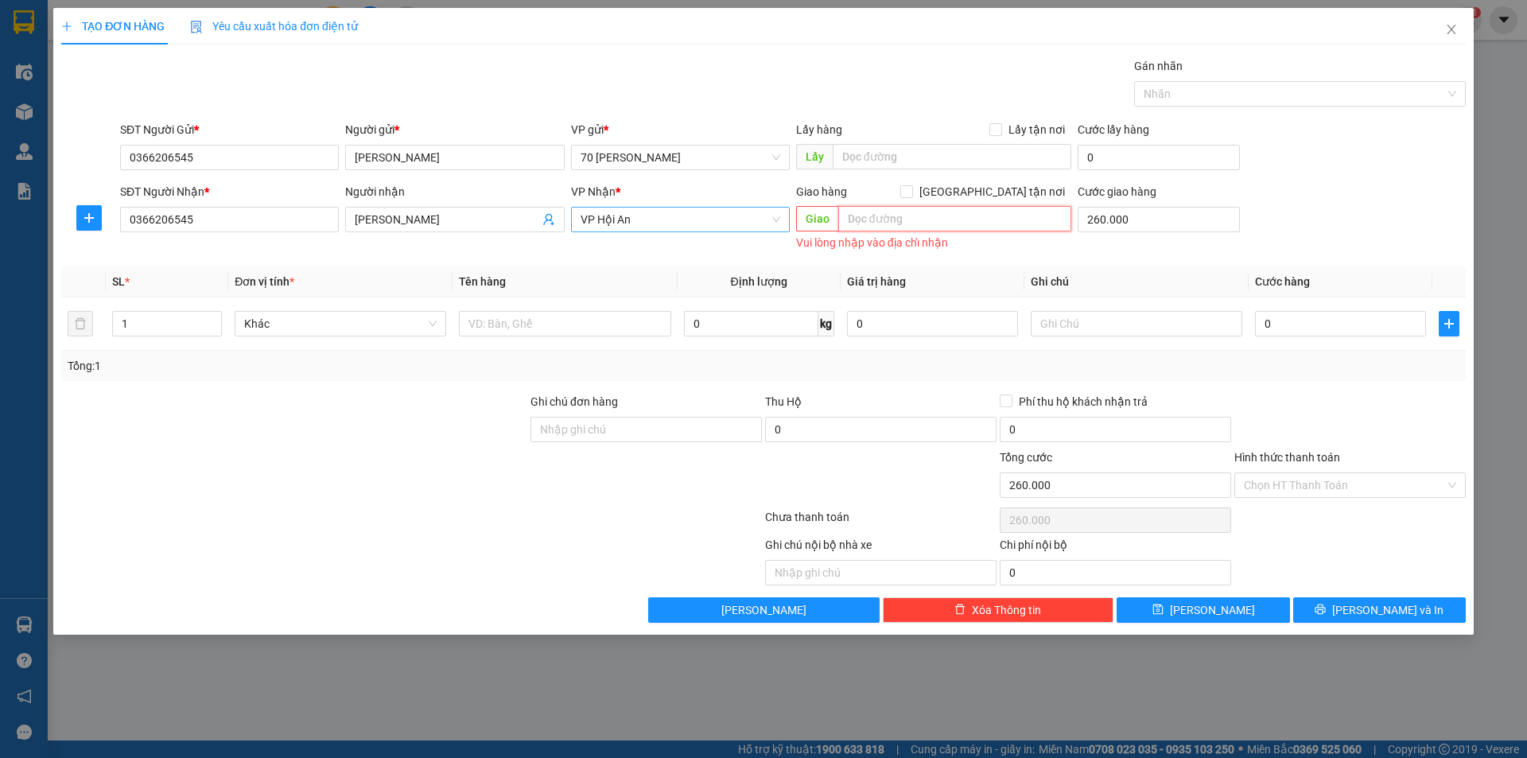
click at [628, 223] on span "VP Hội An" at bounding box center [681, 220] width 200 height 24
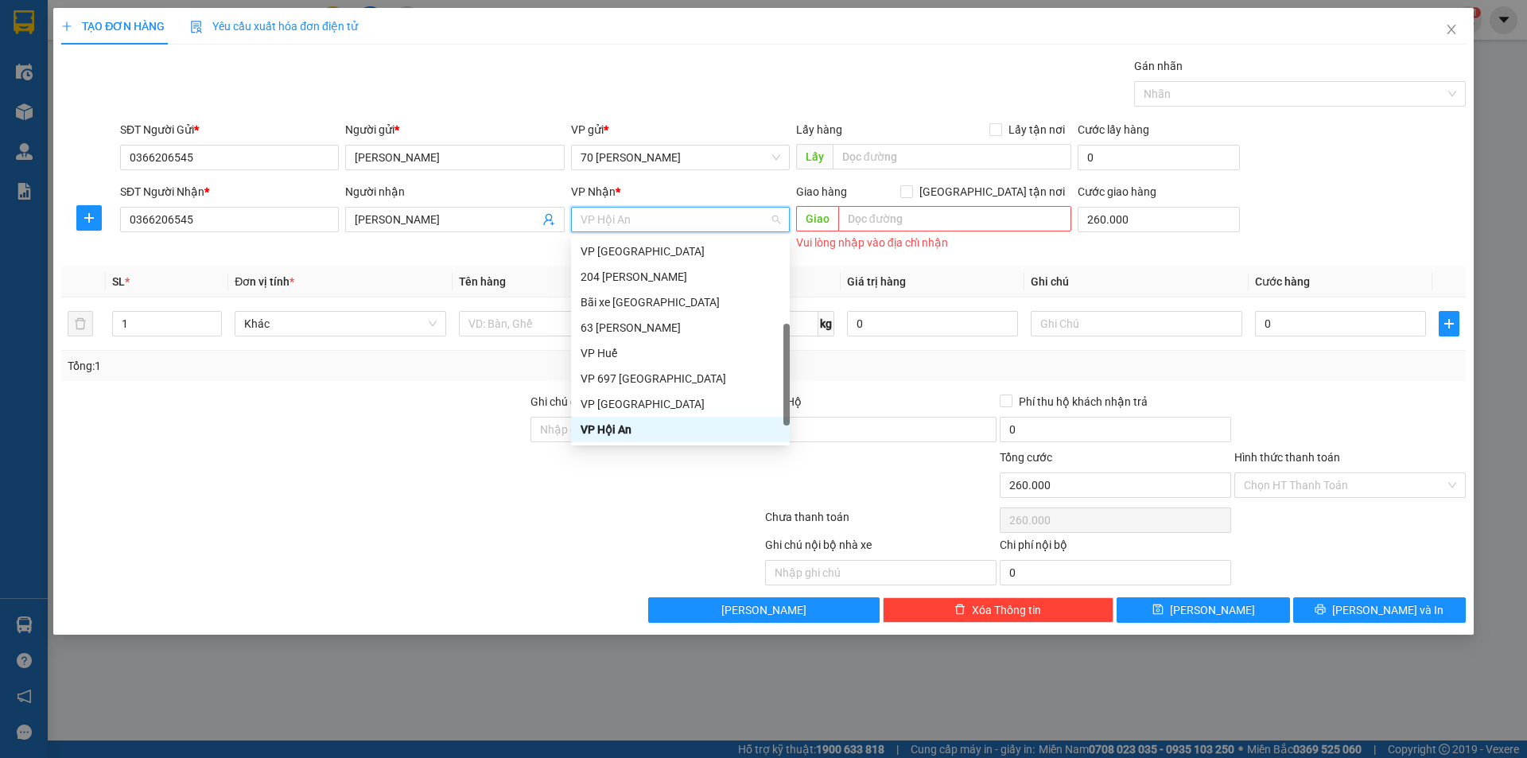
click at [631, 223] on span "VP Hội An" at bounding box center [681, 220] width 200 height 24
click at [619, 436] on div "VP Hội An" at bounding box center [681, 429] width 200 height 17
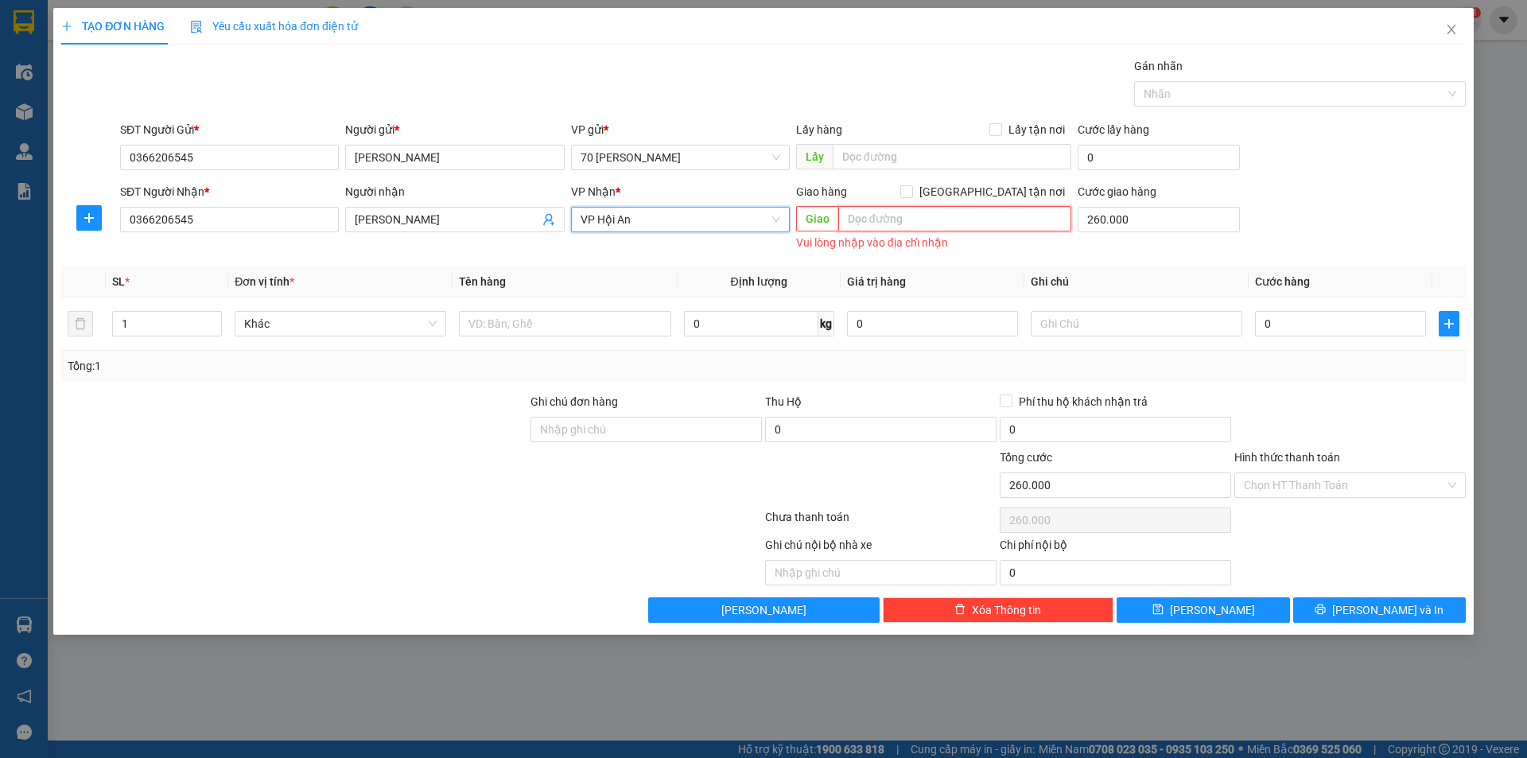
click at [916, 213] on input "text" at bounding box center [954, 218] width 233 height 25
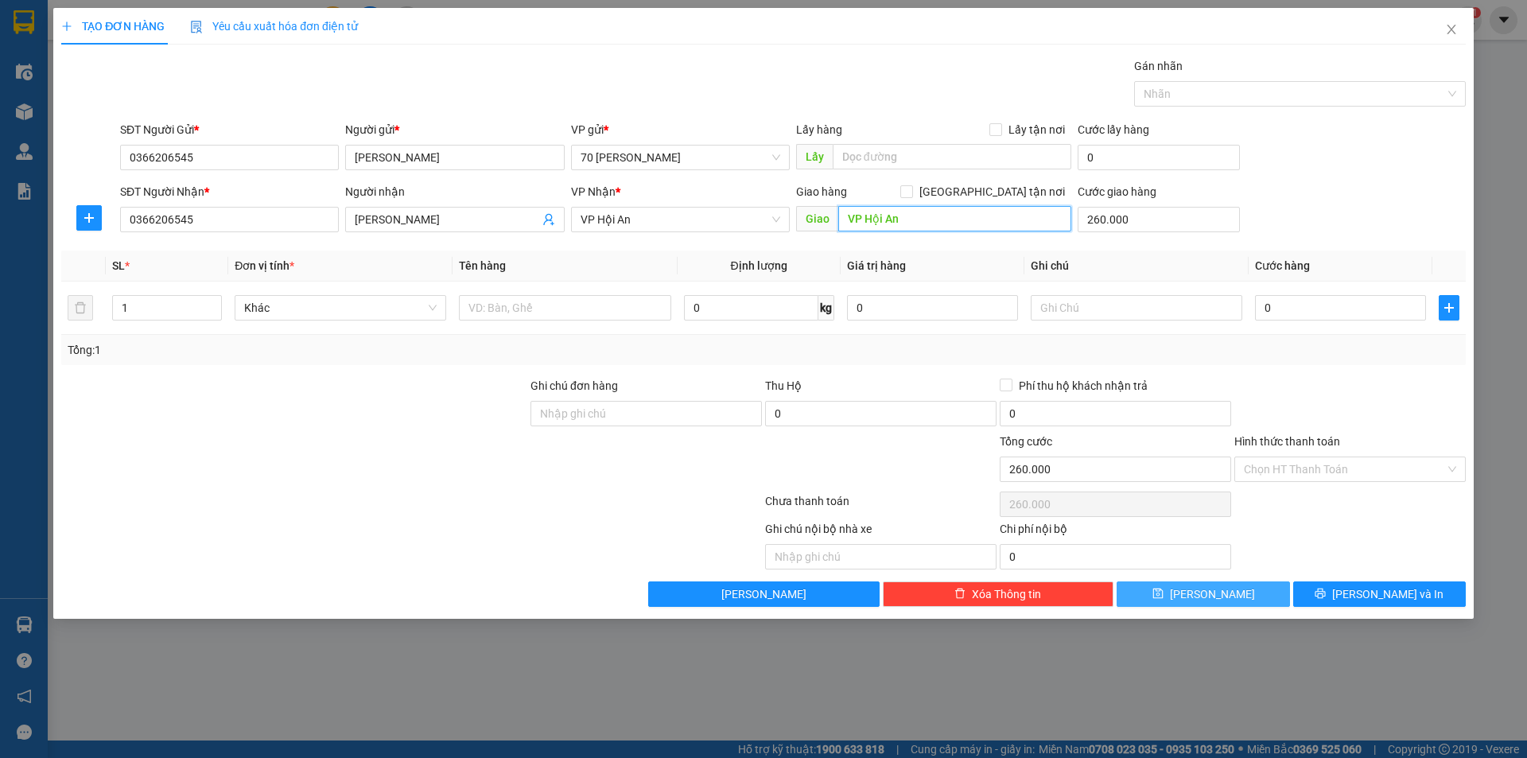
type input "VP Hội An"
click at [1175, 586] on button "[PERSON_NAME]" at bounding box center [1203, 593] width 173 height 25
click at [1158, 592] on button "[PERSON_NAME]" at bounding box center [1203, 593] width 173 height 25
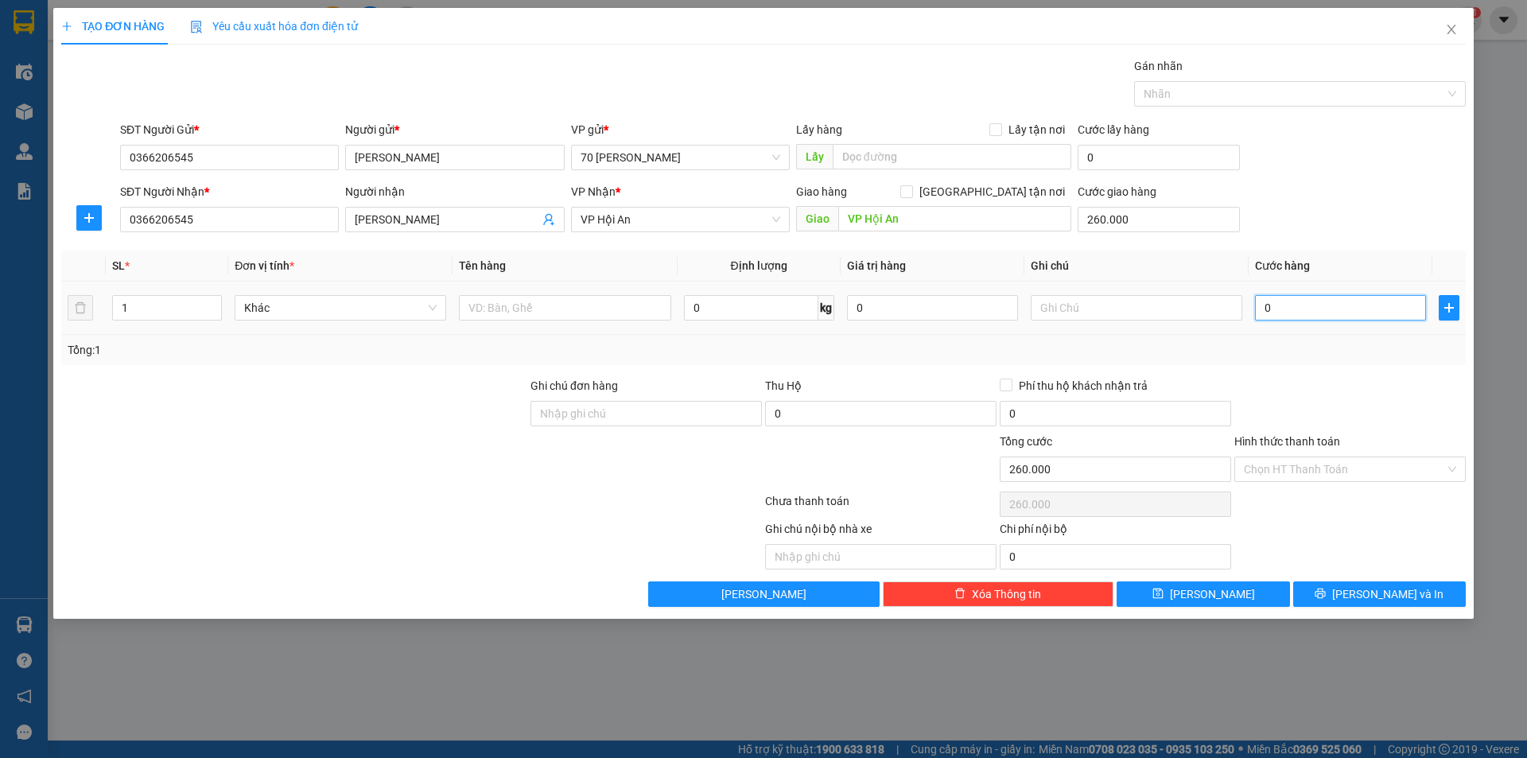
click at [1277, 300] on input "0" at bounding box center [1340, 307] width 171 height 25
click at [1280, 301] on input "0" at bounding box center [1340, 307] width 171 height 25
type input "026"
type input "260.026"
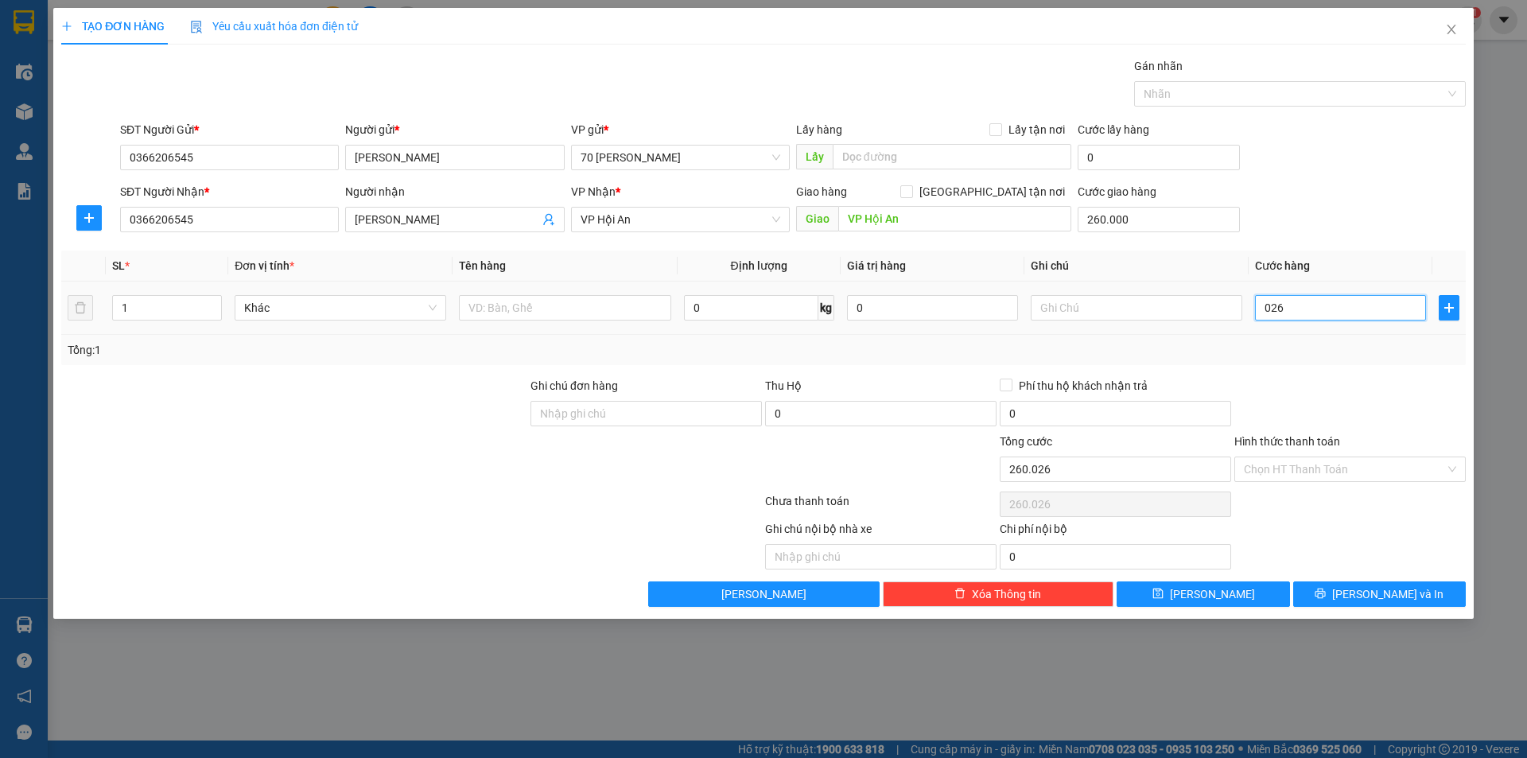
type input "02"
type input "260.002"
type input "0"
type input "260.000"
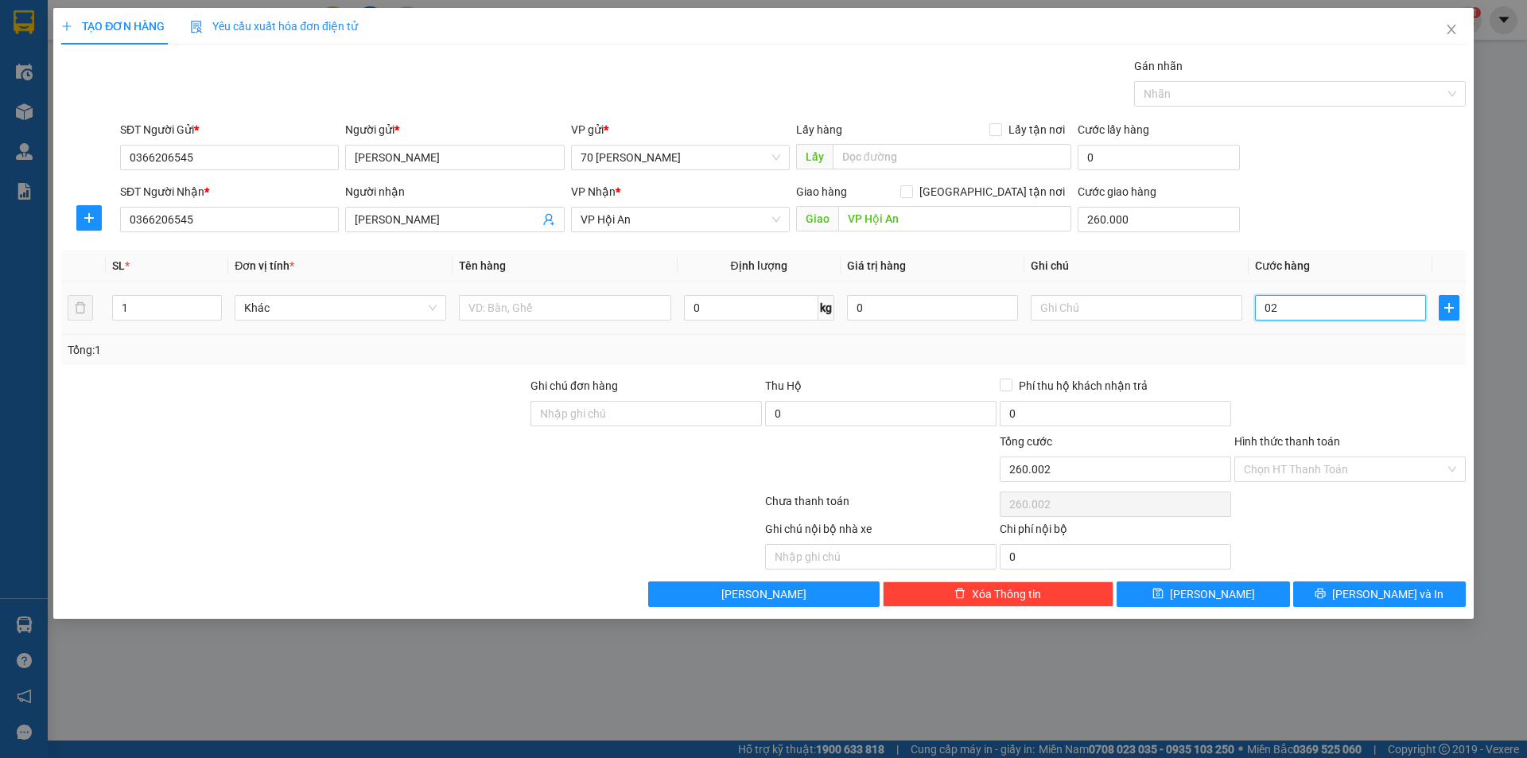
type input "260.000"
type input "026"
type input "260.026"
type input "0.260"
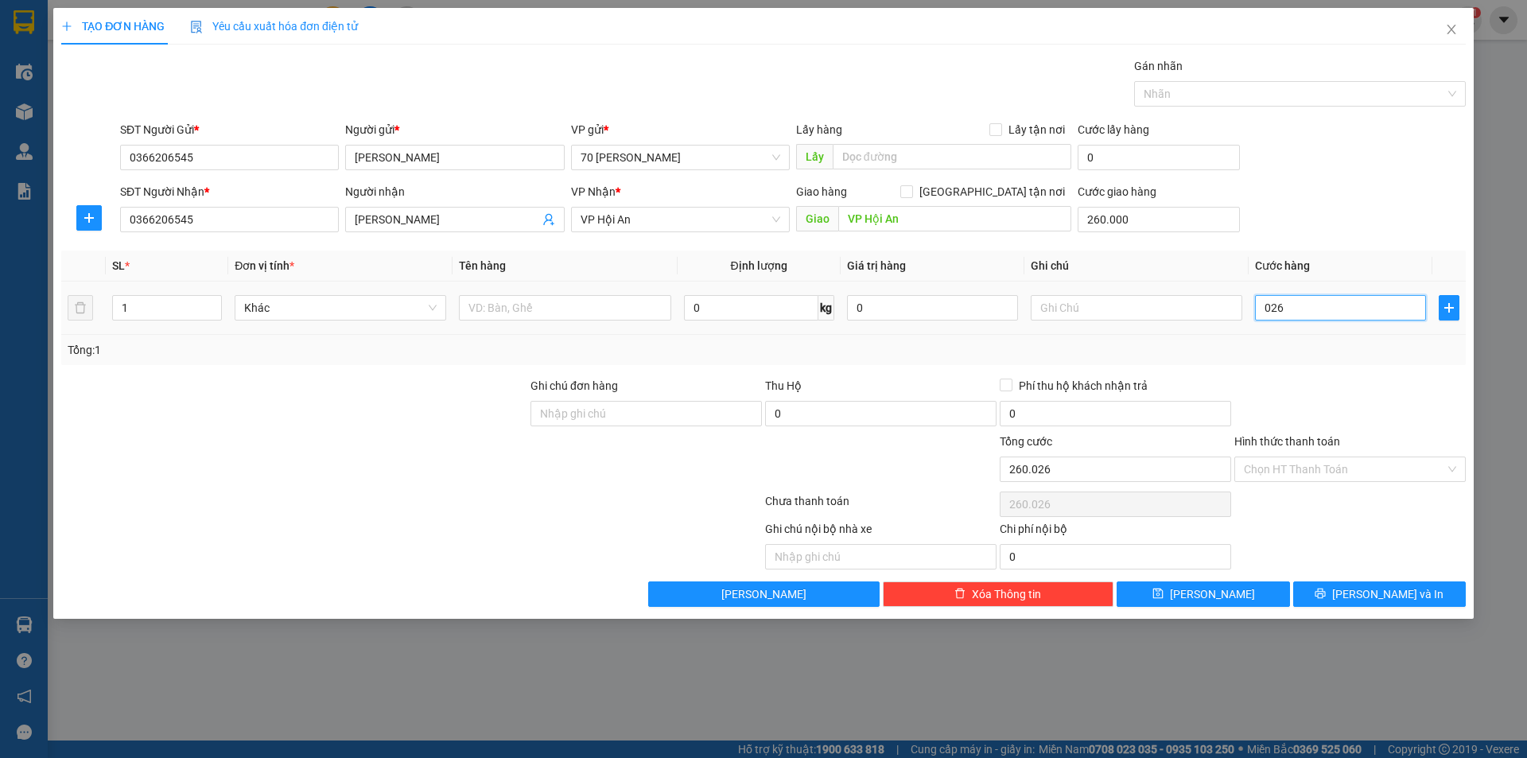
type input "260.260"
type input "02.600"
type input "262.600"
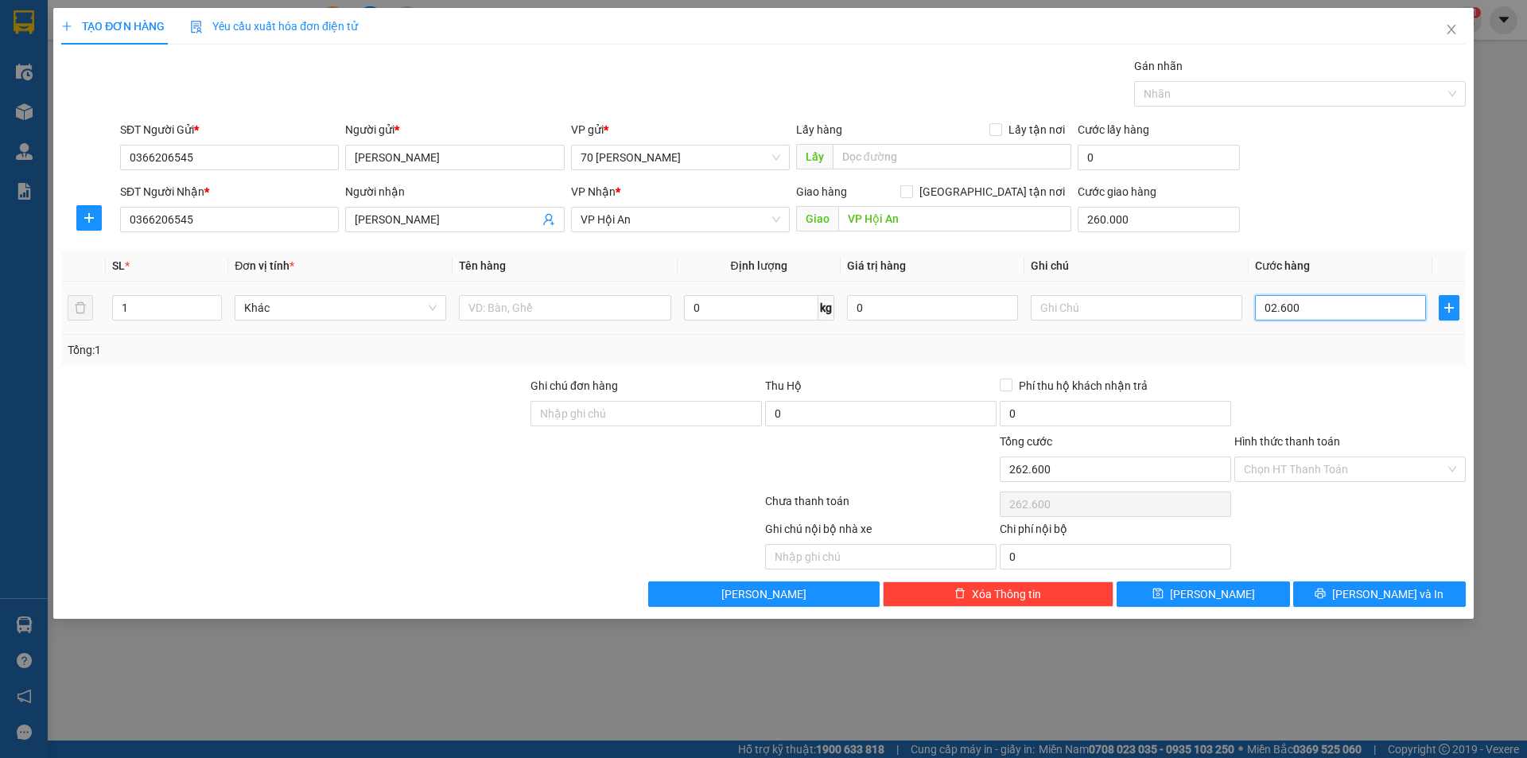
type input "026.000"
type input "286.000"
type input "0.260.000"
type input "520.000"
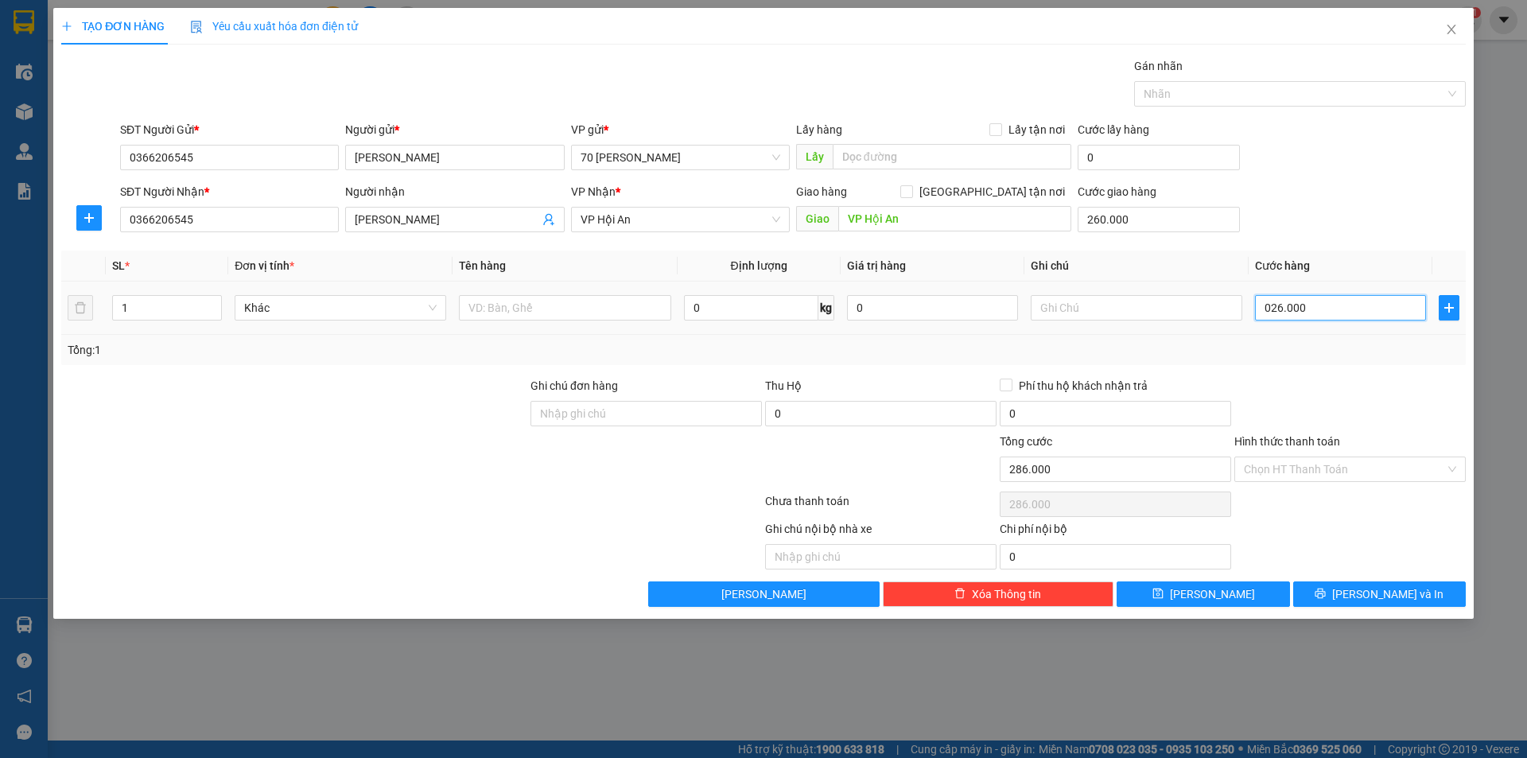
type input "520.000"
type input "260.000"
click at [1322, 201] on div "SĐT Người Nhận * 0366206545 Người nhận [PERSON_NAME] VP Nhận * VP Hội An Giao h…" at bounding box center [793, 211] width 1352 height 56
click at [1196, 602] on button "[PERSON_NAME]" at bounding box center [1203, 593] width 173 height 25
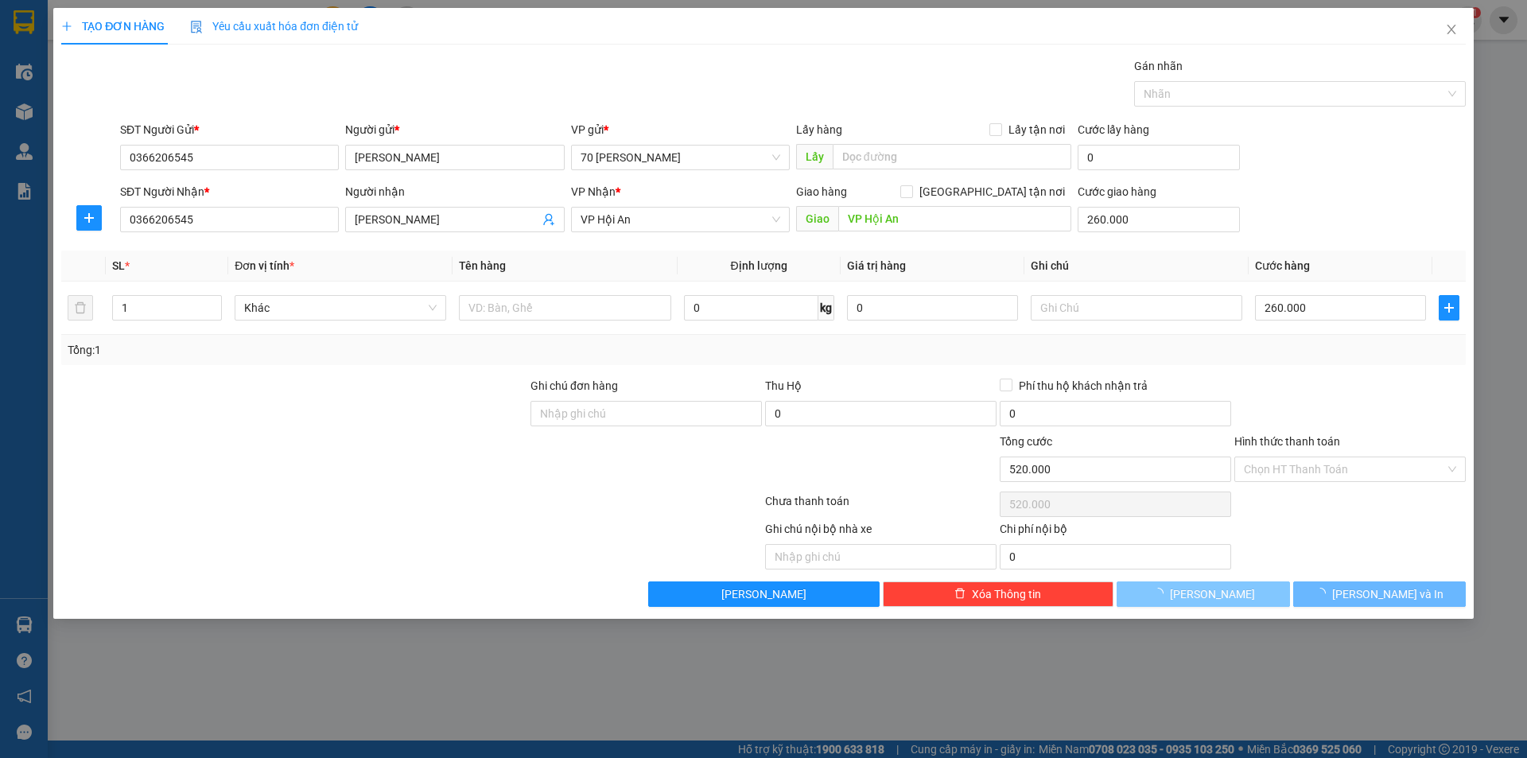
type input "0"
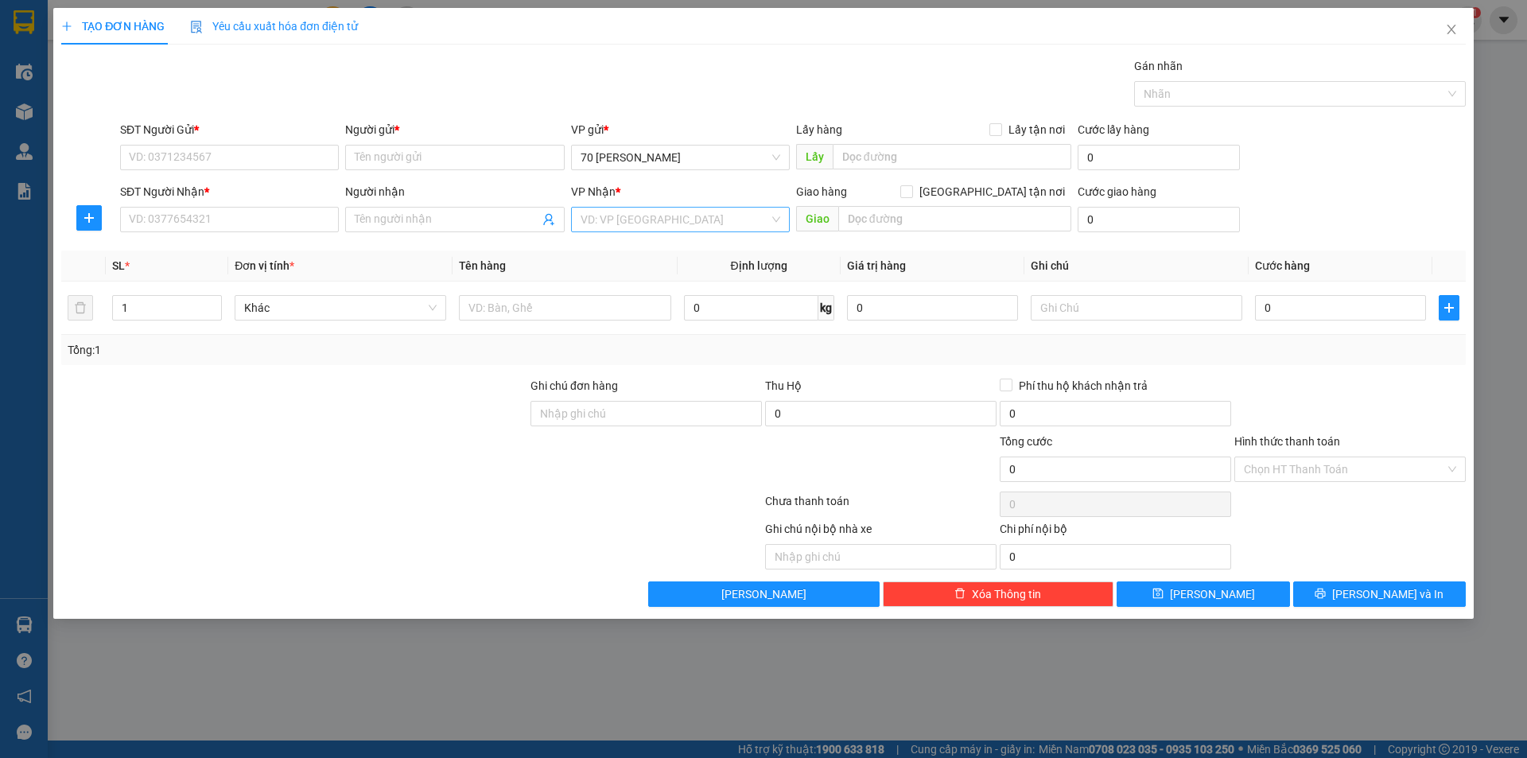
click at [608, 221] on input "search" at bounding box center [675, 220] width 189 height 24
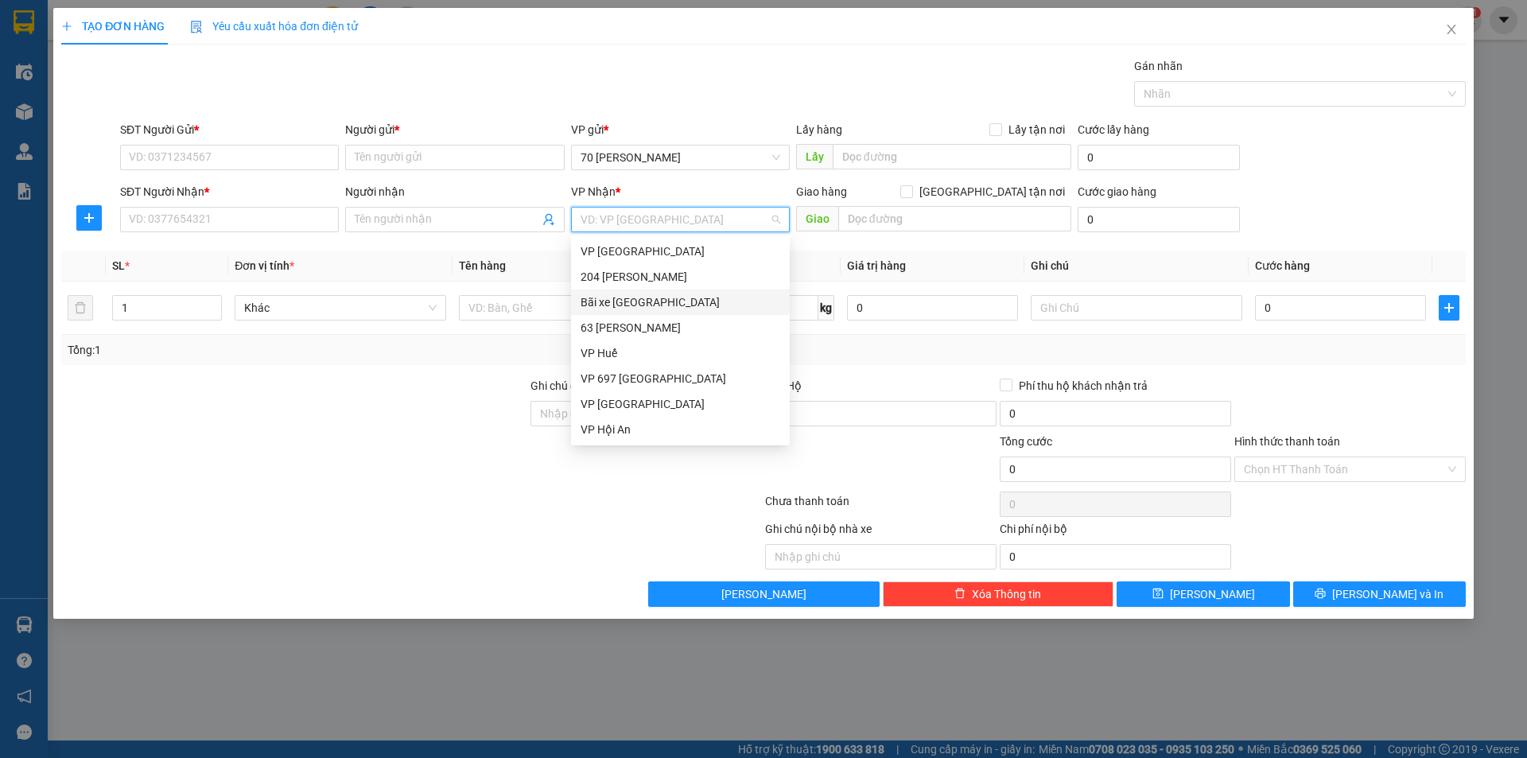
click at [330, 416] on div at bounding box center [294, 405] width 469 height 56
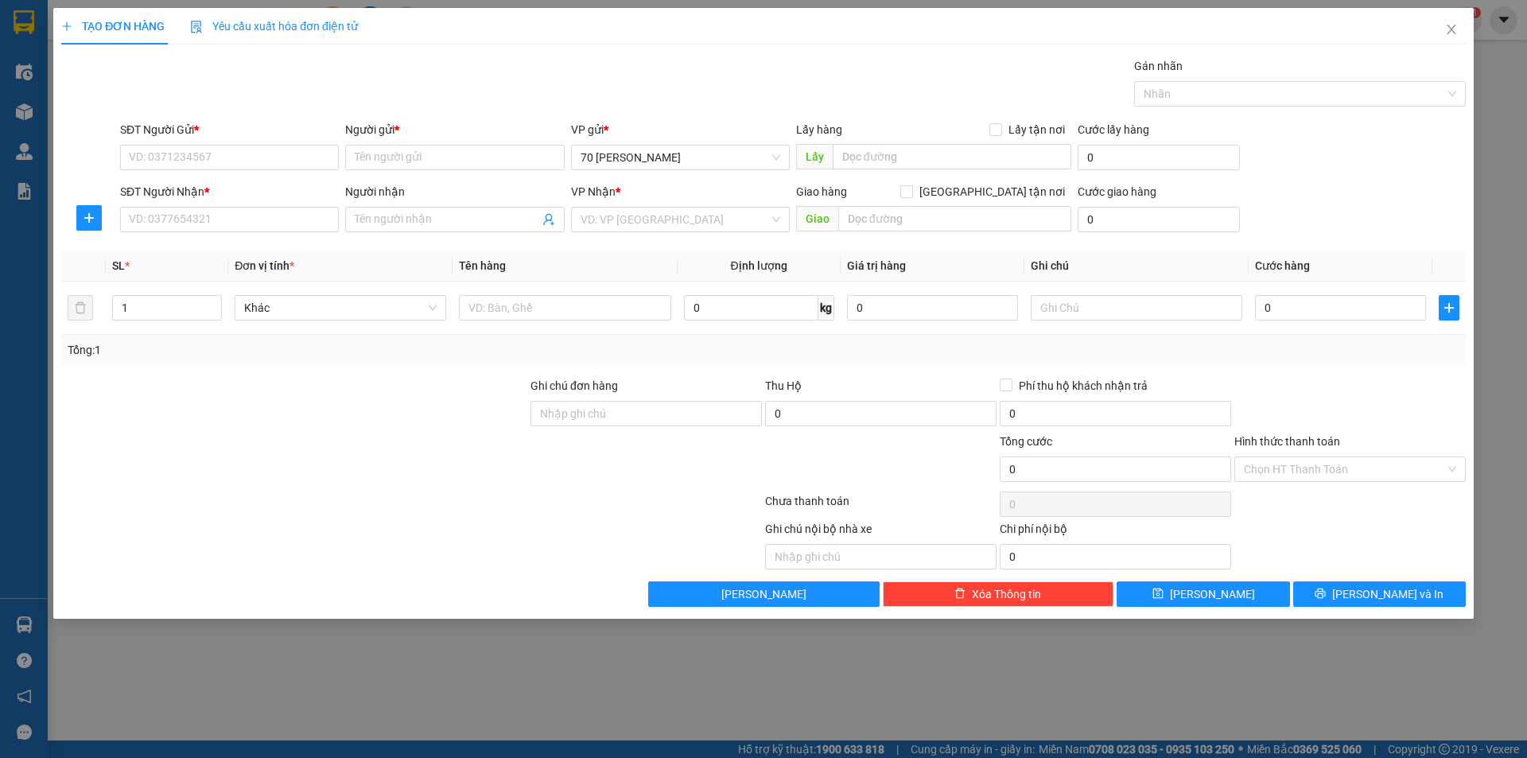
drag, startPoint x: 27, startPoint y: 68, endPoint x: 285, endPoint y: 64, distance: 257.7
click at [27, 69] on div "TẠO ĐƠN HÀNG Yêu cầu xuất hóa đơn điện tử Transit Pickup Surcharge Ids Transit …" at bounding box center [763, 379] width 1527 height 758
click at [1459, 29] on span "Close" at bounding box center [1451, 30] width 45 height 45
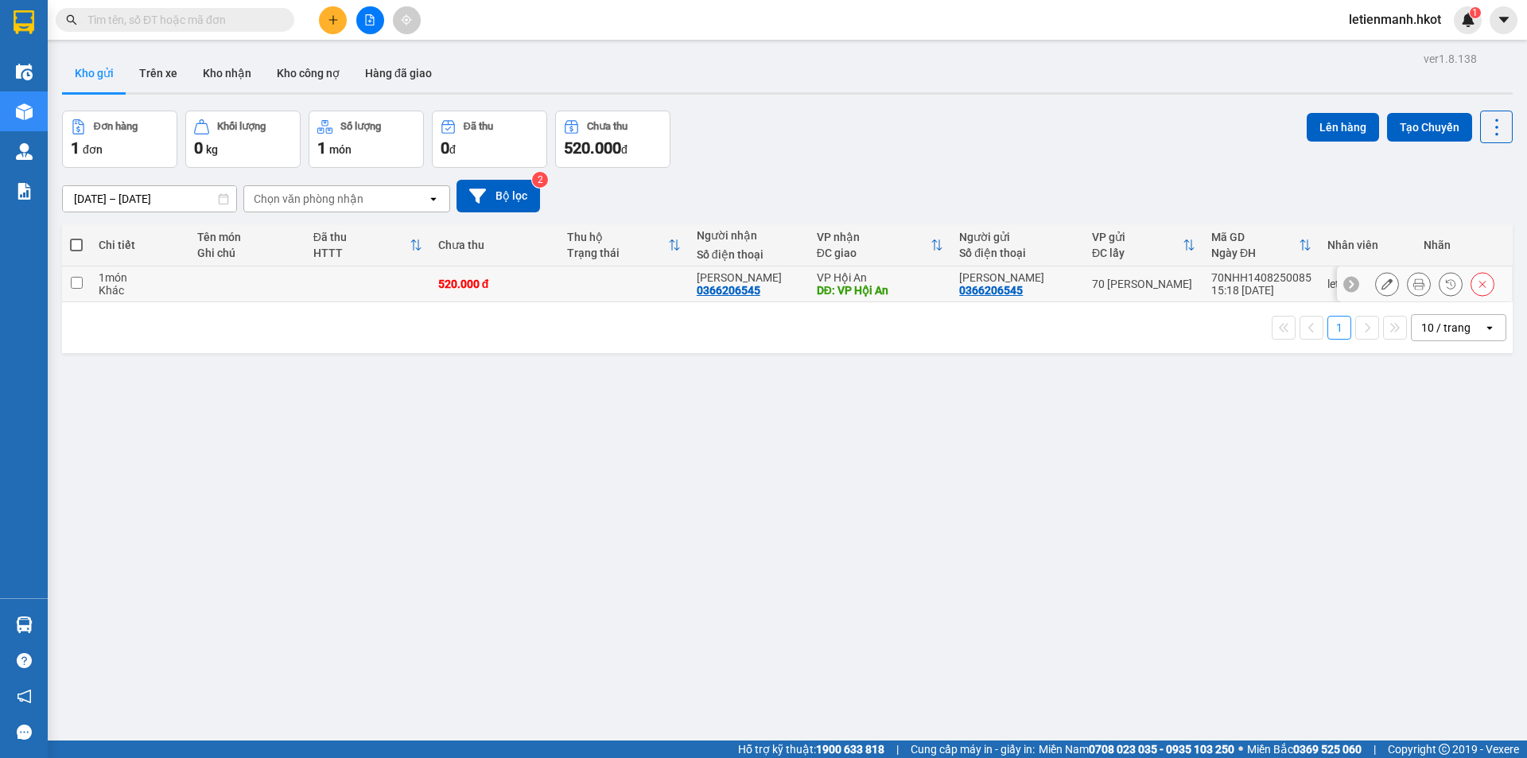
click at [461, 284] on div "520.000 đ" at bounding box center [495, 284] width 114 height 13
checkbox input "true"
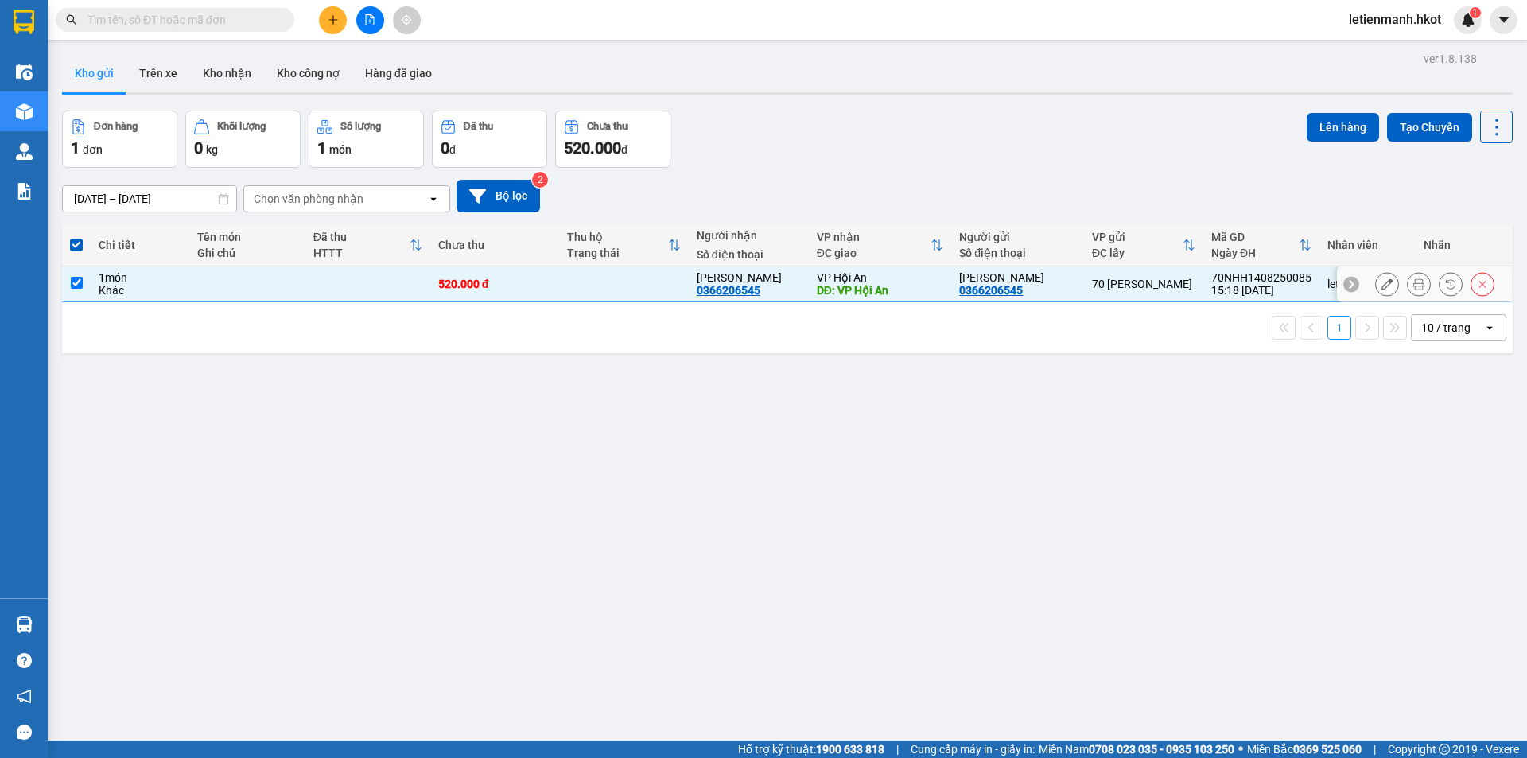
click at [1382, 286] on icon at bounding box center [1387, 283] width 11 height 11
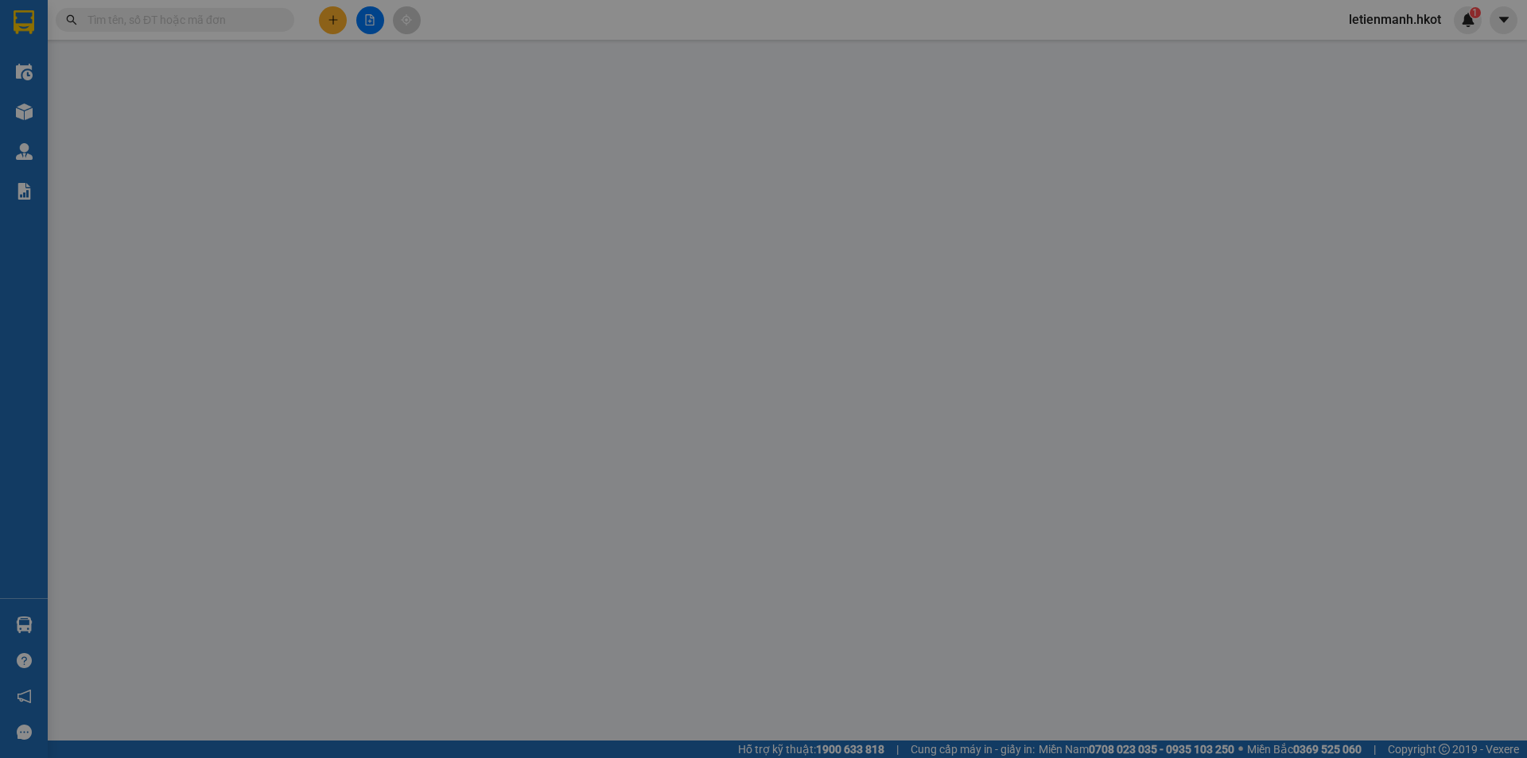
type input "0366206545"
type input "[PERSON_NAME]"
type input "0366206545"
type input "[PERSON_NAME]"
type input "VP Hội An"
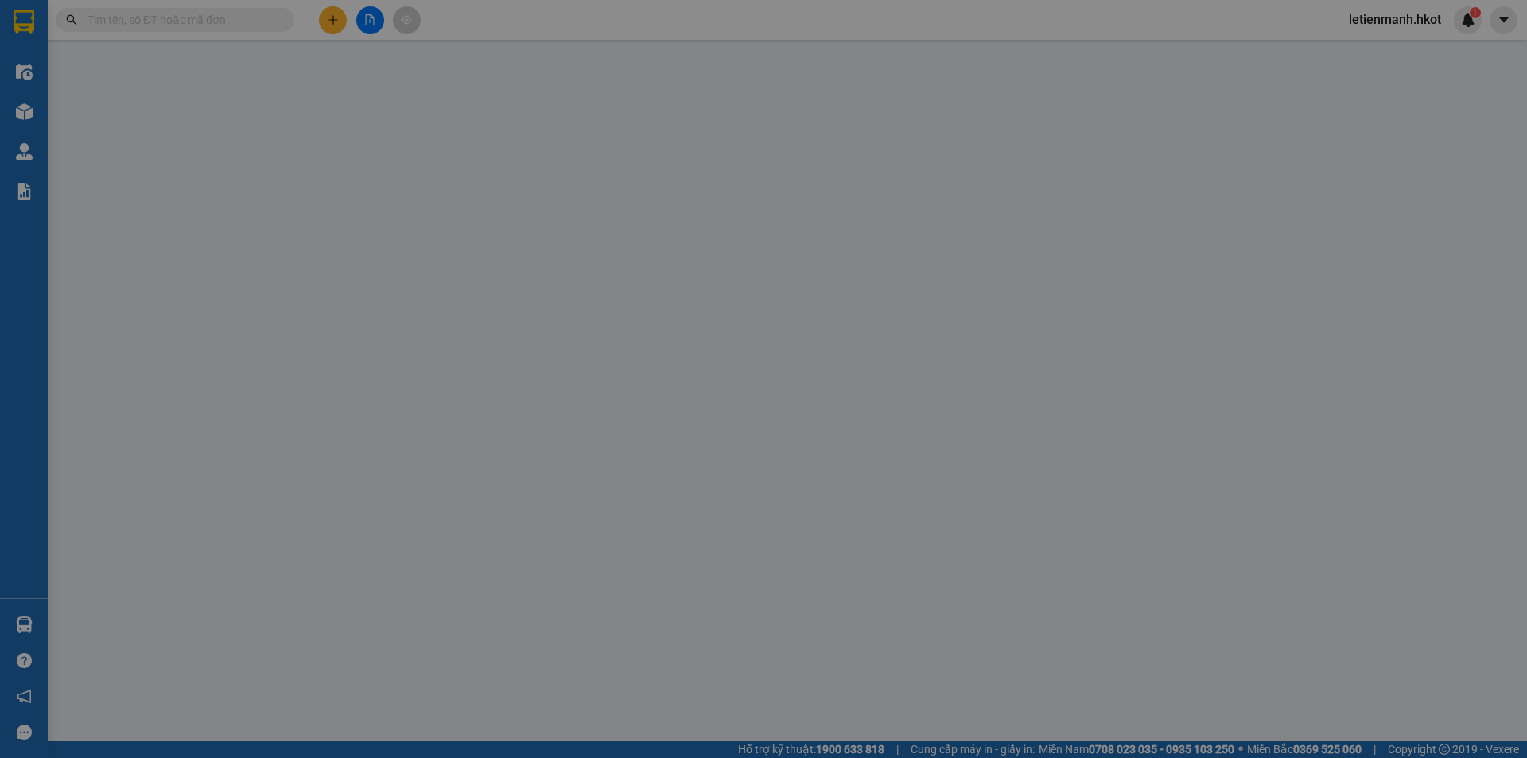
type input "260.000"
type input "520.000"
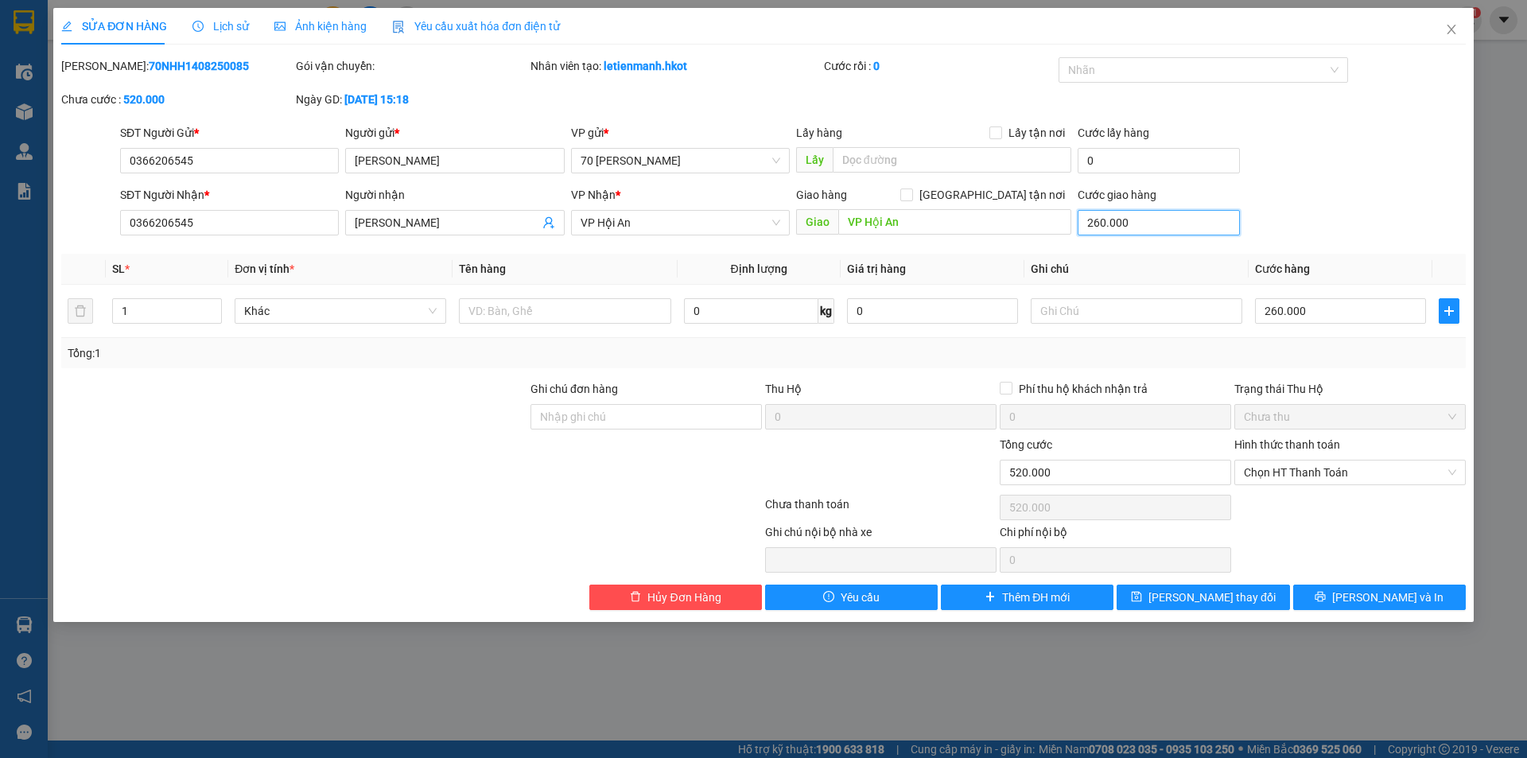
click at [1149, 220] on input "260.000" at bounding box center [1159, 222] width 162 height 25
click at [1067, 469] on input "520.000" at bounding box center [1115, 472] width 231 height 25
drag, startPoint x: 1062, startPoint y: 469, endPoint x: 942, endPoint y: 474, distance: 120.2
click at [942, 474] on div "Tổng cước 520.000 Hình thức thanh toán Chọn HT Thanh Toán" at bounding box center [764, 464] width 1408 height 56
click at [1130, 223] on input "260.000" at bounding box center [1159, 222] width 162 height 25
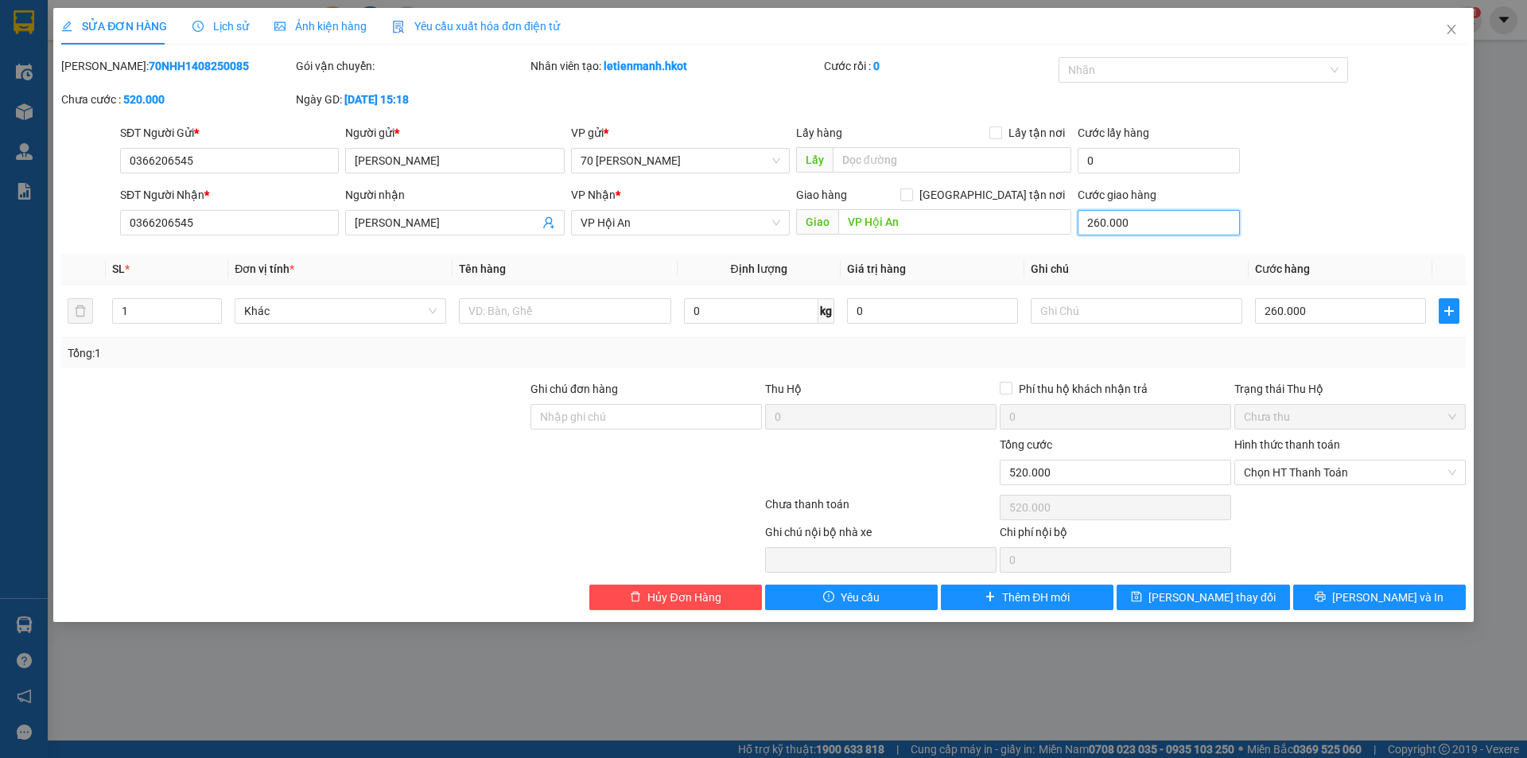
type input "0"
type input "260.000"
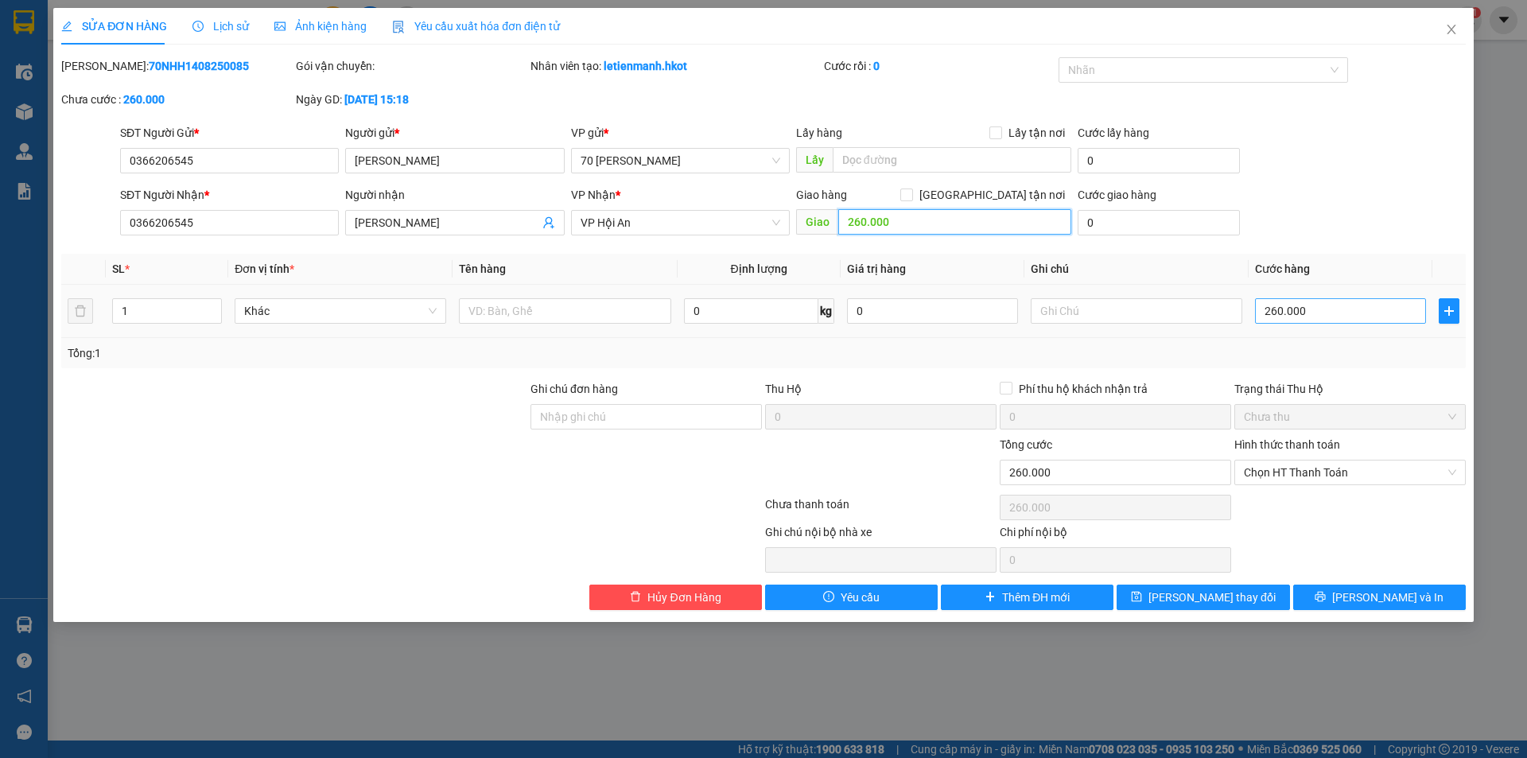
type input "260.000"
click at [1325, 309] on input "260.000" at bounding box center [1340, 310] width 171 height 25
type input "0"
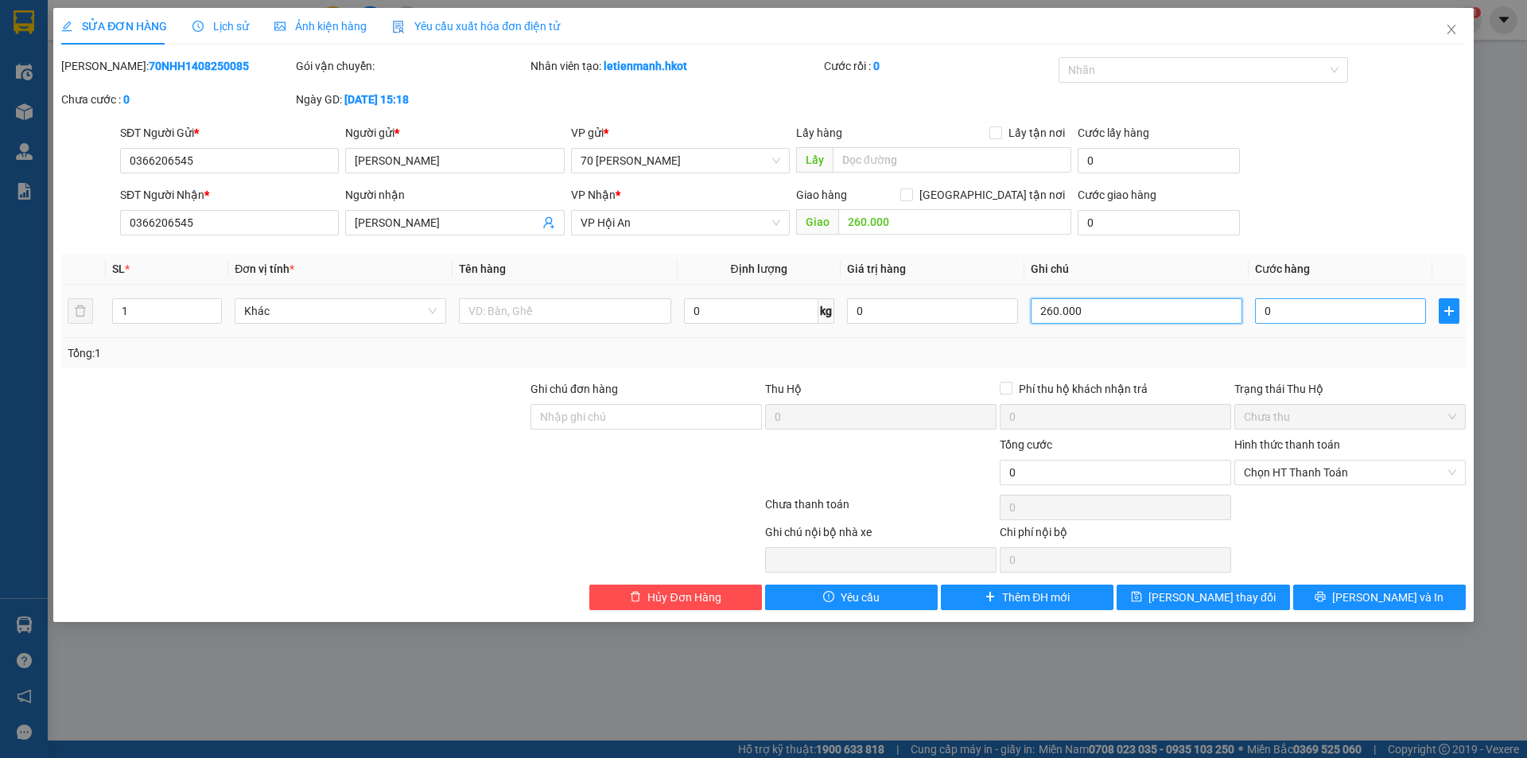
type input "260.000"
click at [1264, 316] on input "0" at bounding box center [1340, 310] width 171 height 25
drag, startPoint x: 1116, startPoint y: 318, endPoint x: 1168, endPoint y: 313, distance: 52.8
click at [977, 314] on tr "1 Khác 0 kg 0 260.000 0" at bounding box center [763, 311] width 1405 height 53
click at [1255, 309] on input "0" at bounding box center [1340, 310] width 171 height 25
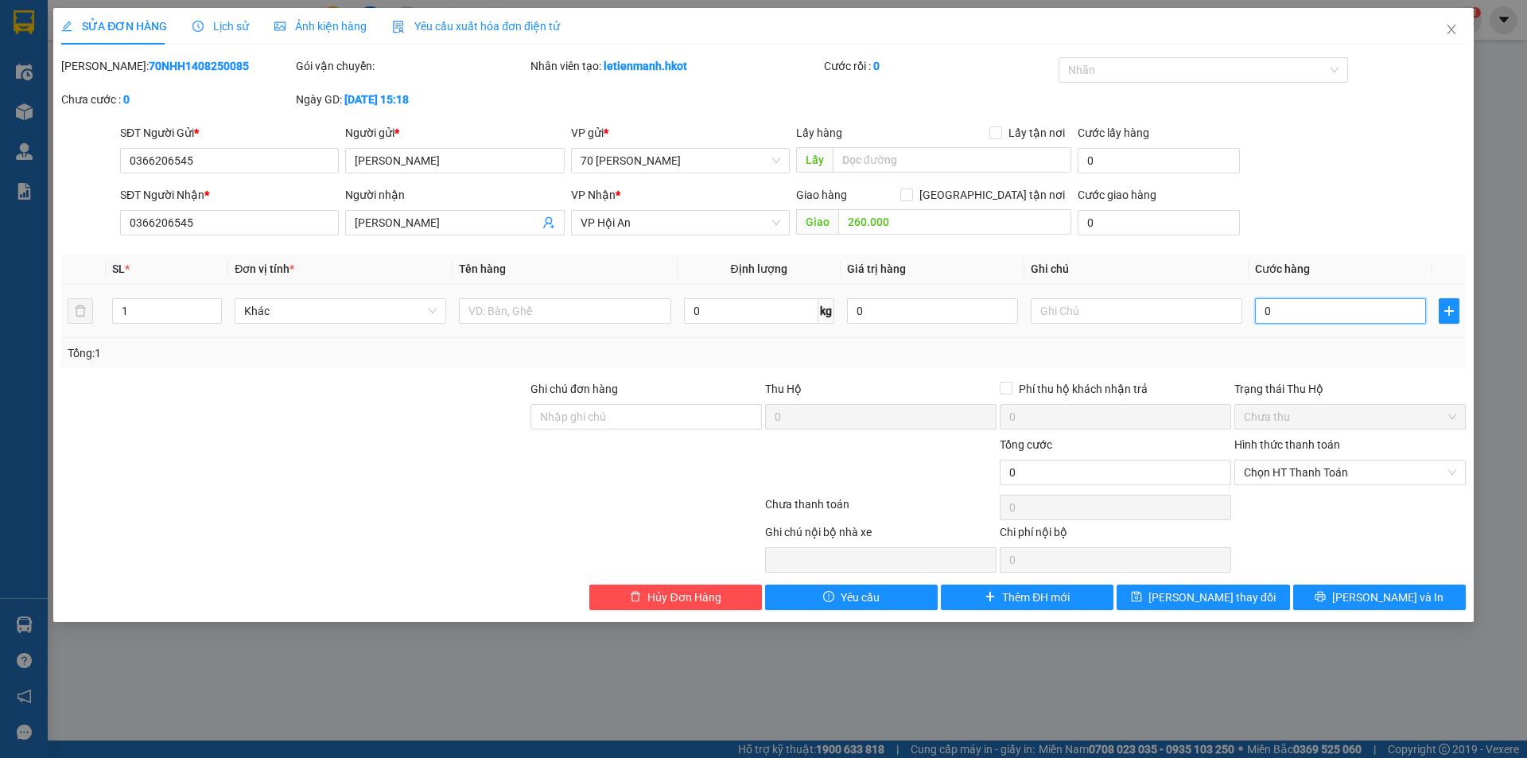
type input "2"
type input "26"
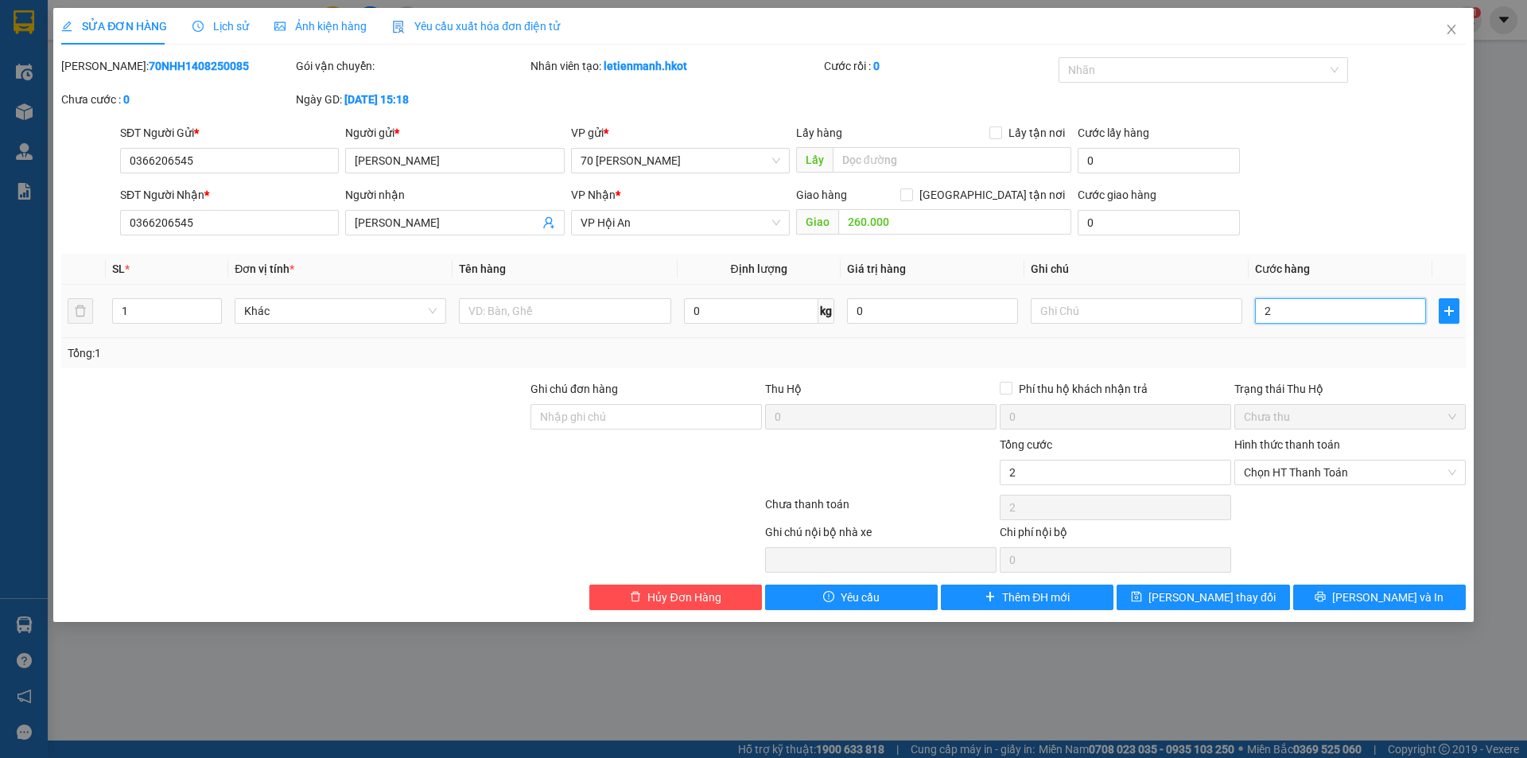
type input "26"
type input "260"
type input "2.600"
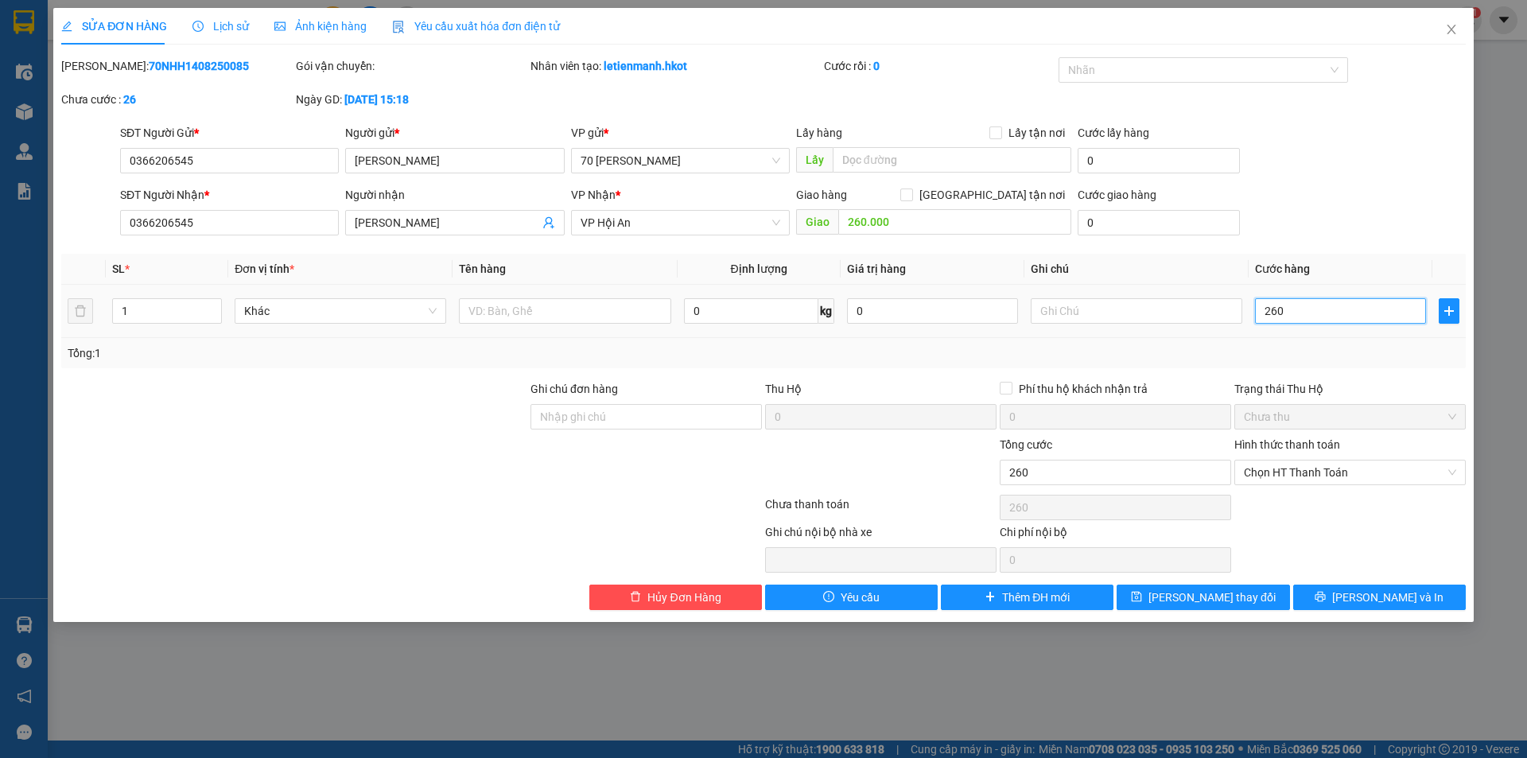
type input "2.600"
type input "26.000"
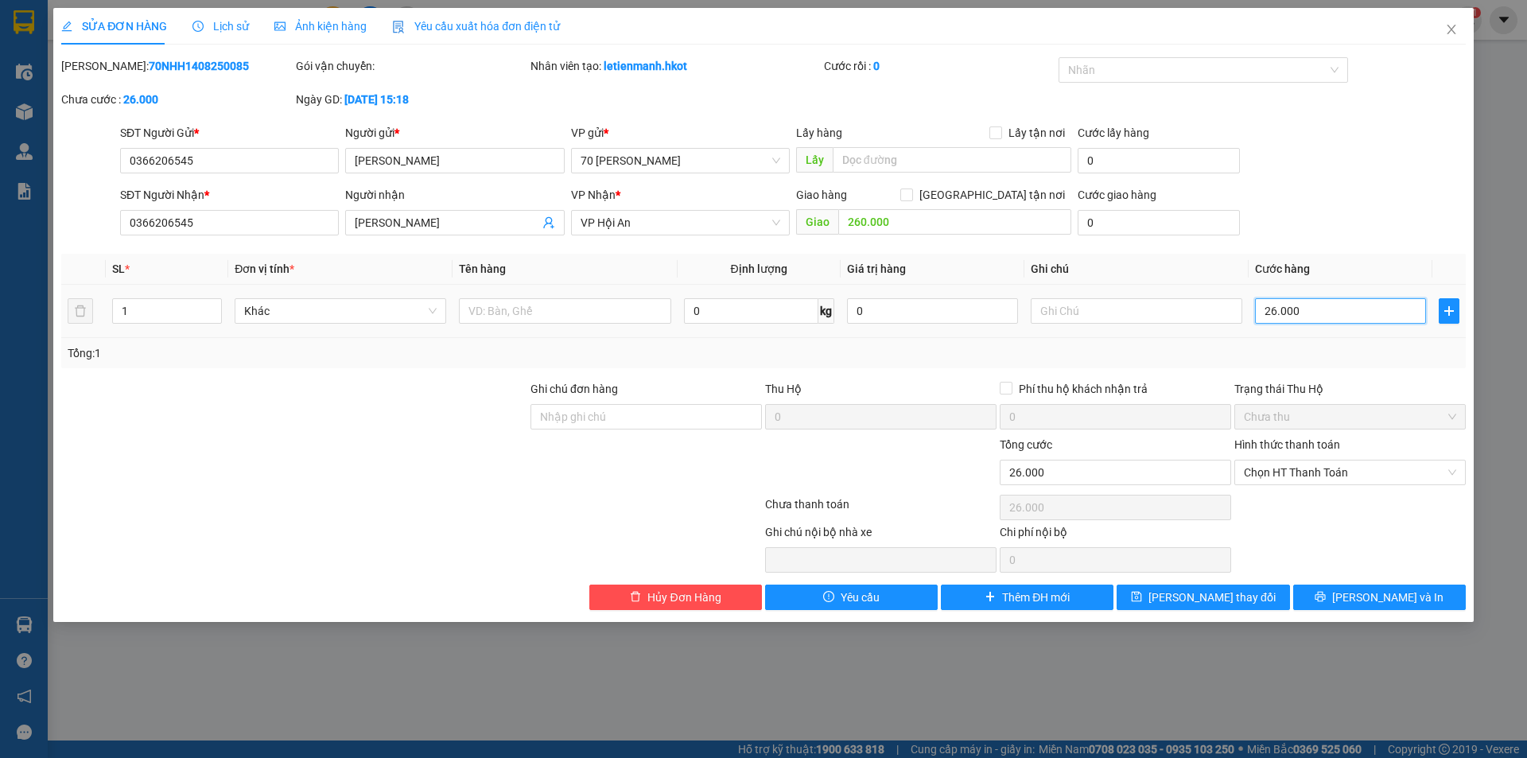
type input "260.000"
click at [1293, 199] on div "SĐT Người Nhận * 0366206545 Người nhận [PERSON_NAME] VP Nhận * VP Hội An Giao h…" at bounding box center [793, 214] width 1352 height 56
click at [1176, 603] on button "[PERSON_NAME] thay đổi" at bounding box center [1203, 597] width 173 height 25
